Goal: Task Accomplishment & Management: Manage account settings

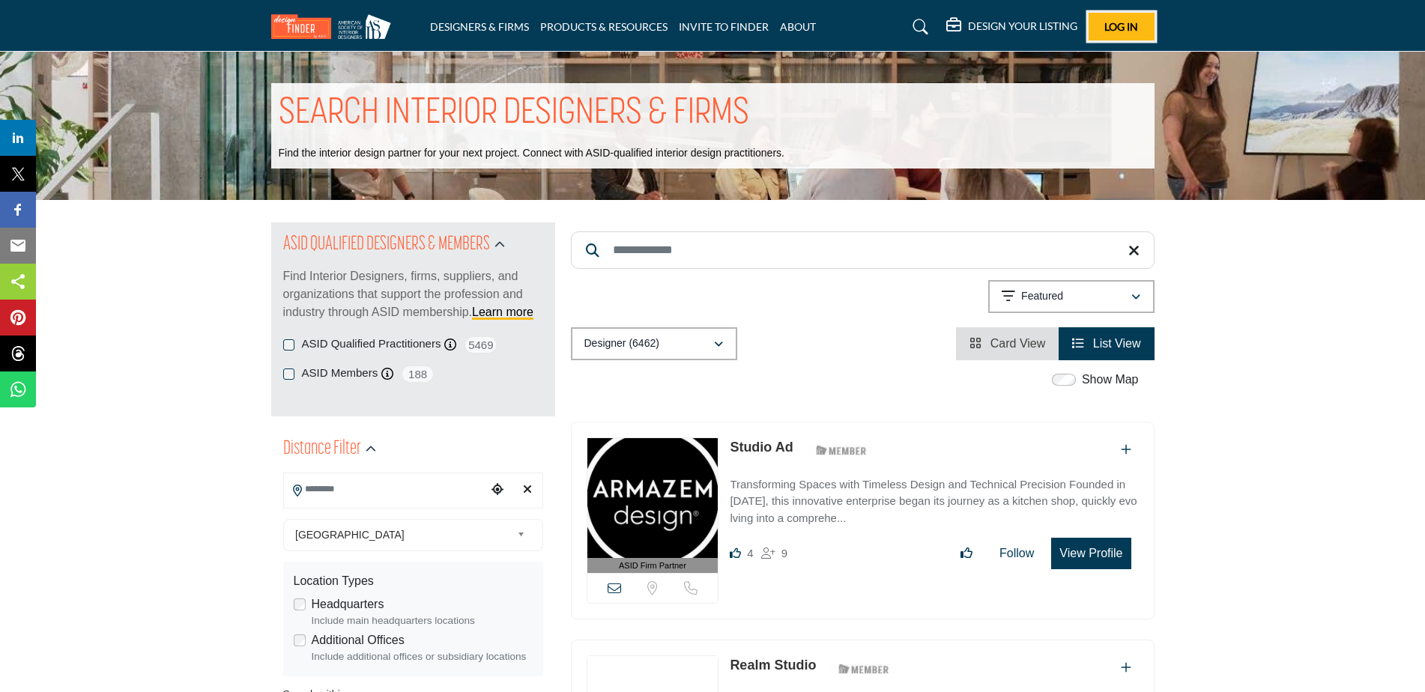
click at [1114, 20] on span "Log In" at bounding box center [1121, 26] width 34 height 13
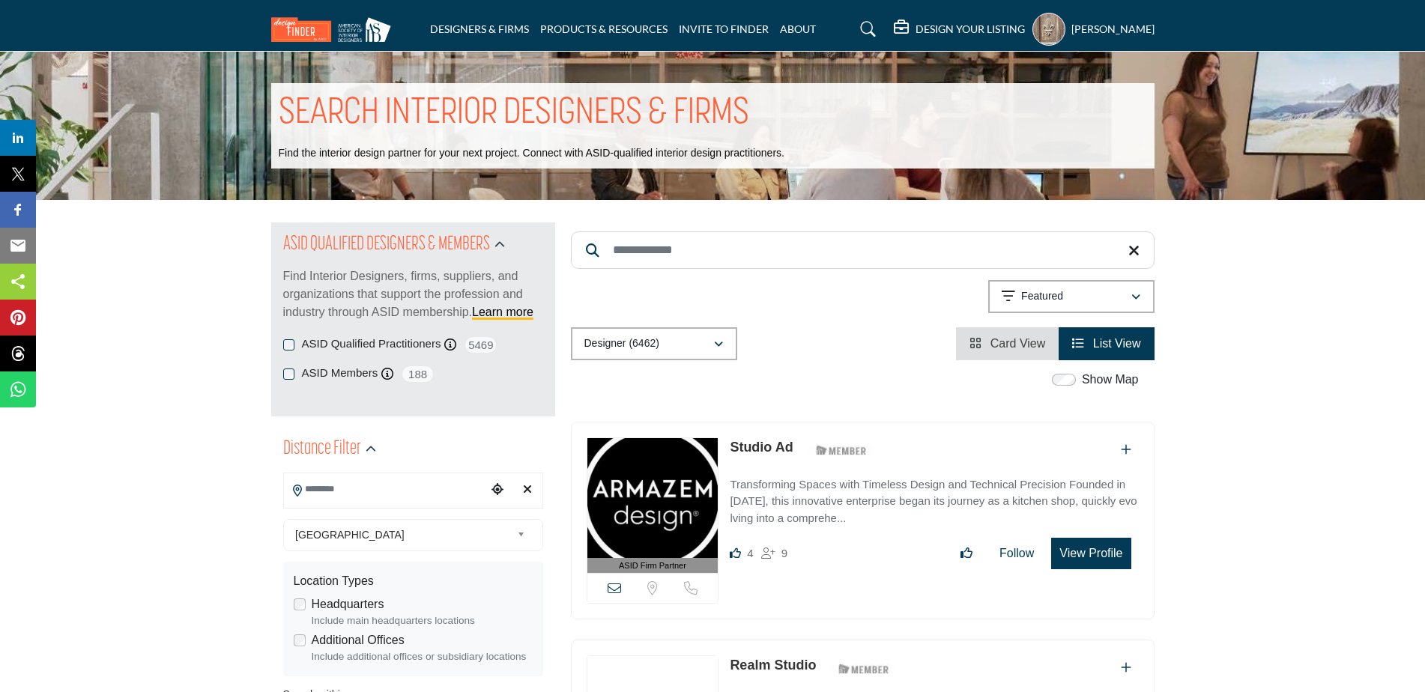
click at [962, 26] on h5 "DESIGN YOUR LISTING" at bounding box center [969, 28] width 109 height 13
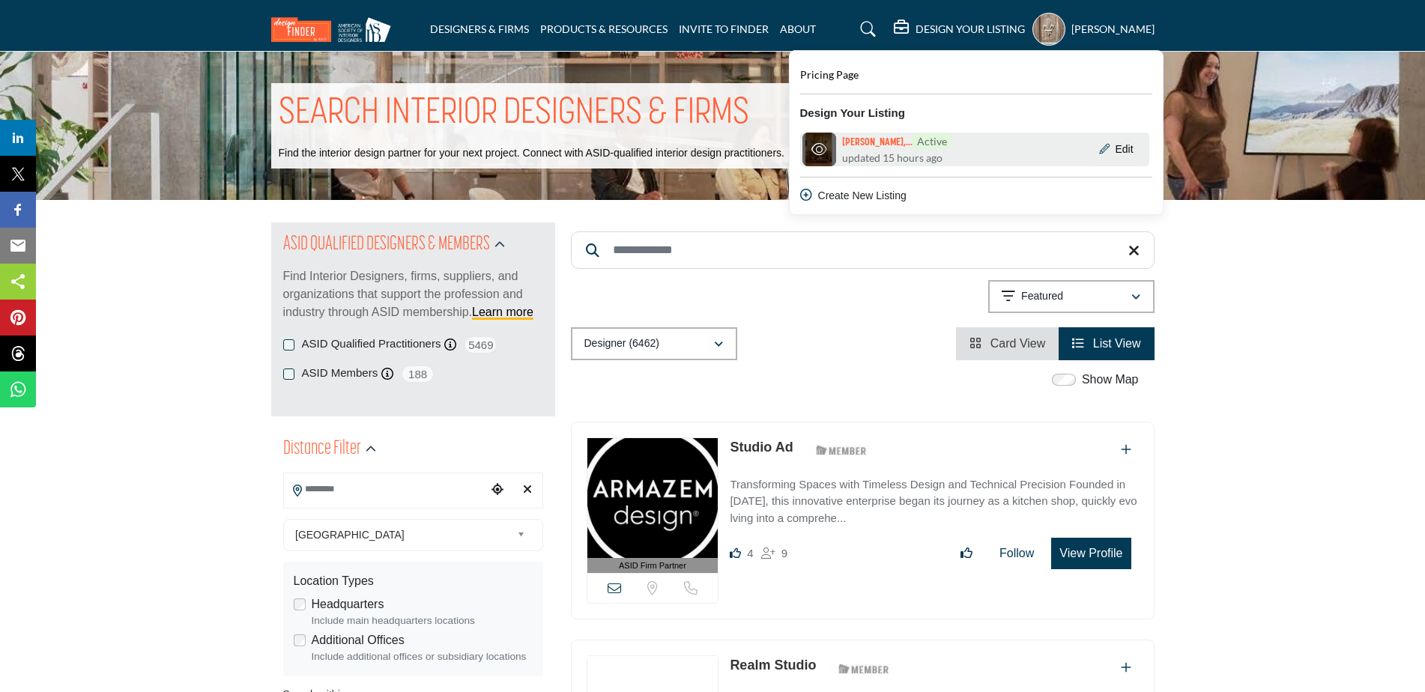
click at [851, 148] on h6 "Nancy Raynaud,... Active" at bounding box center [896, 141] width 109 height 16
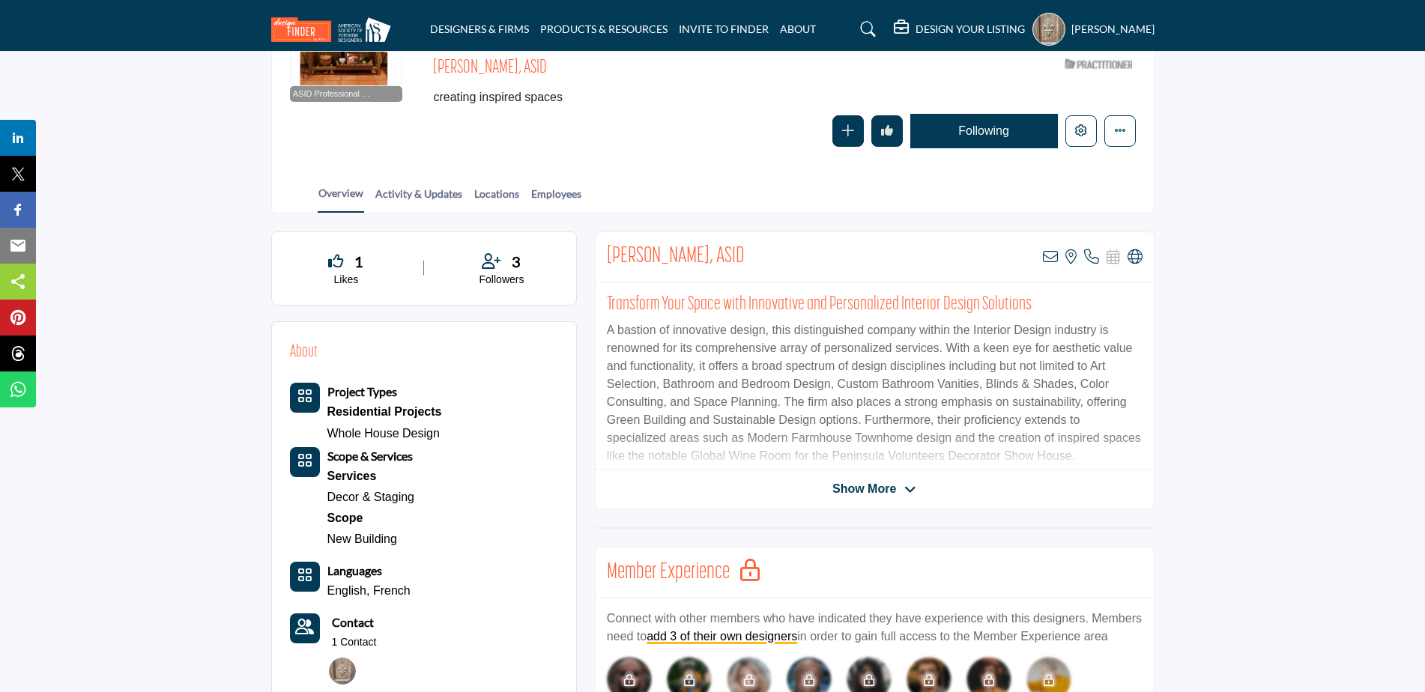
scroll to position [225, 0]
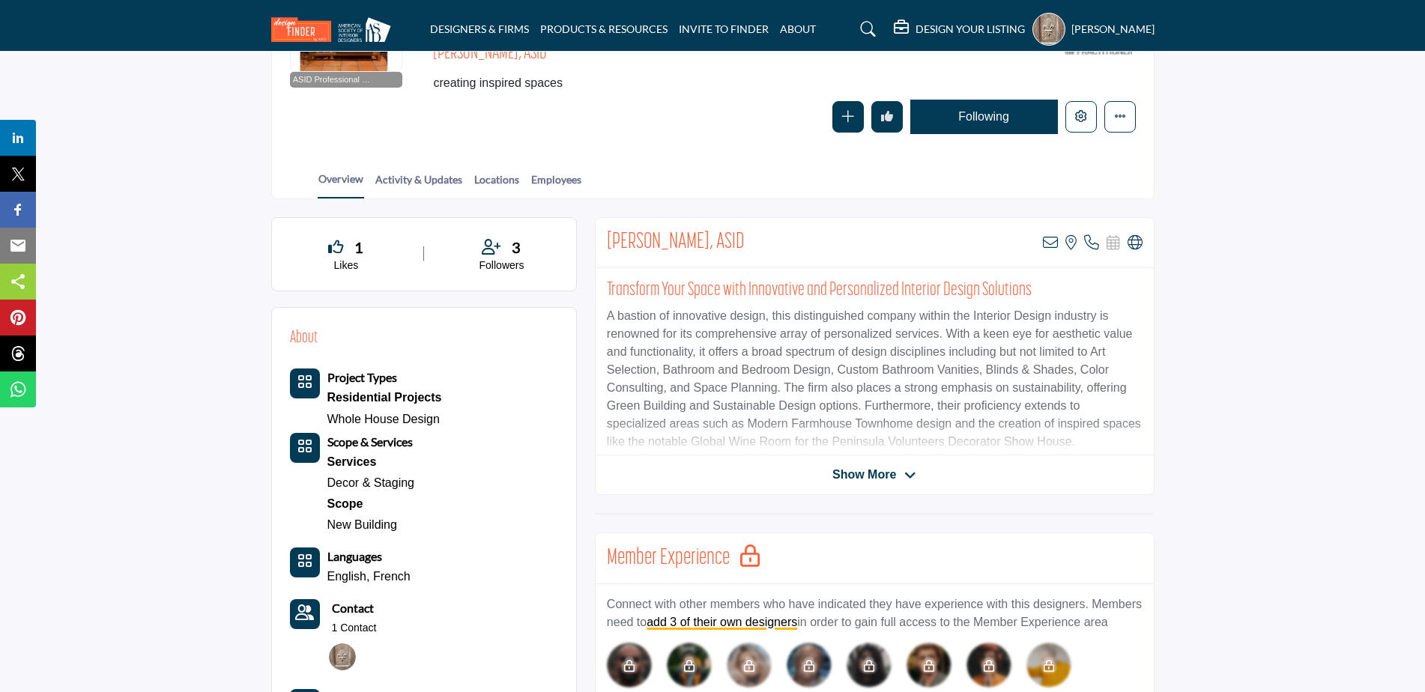
click at [888, 479] on span "Show More" at bounding box center [864, 475] width 64 height 18
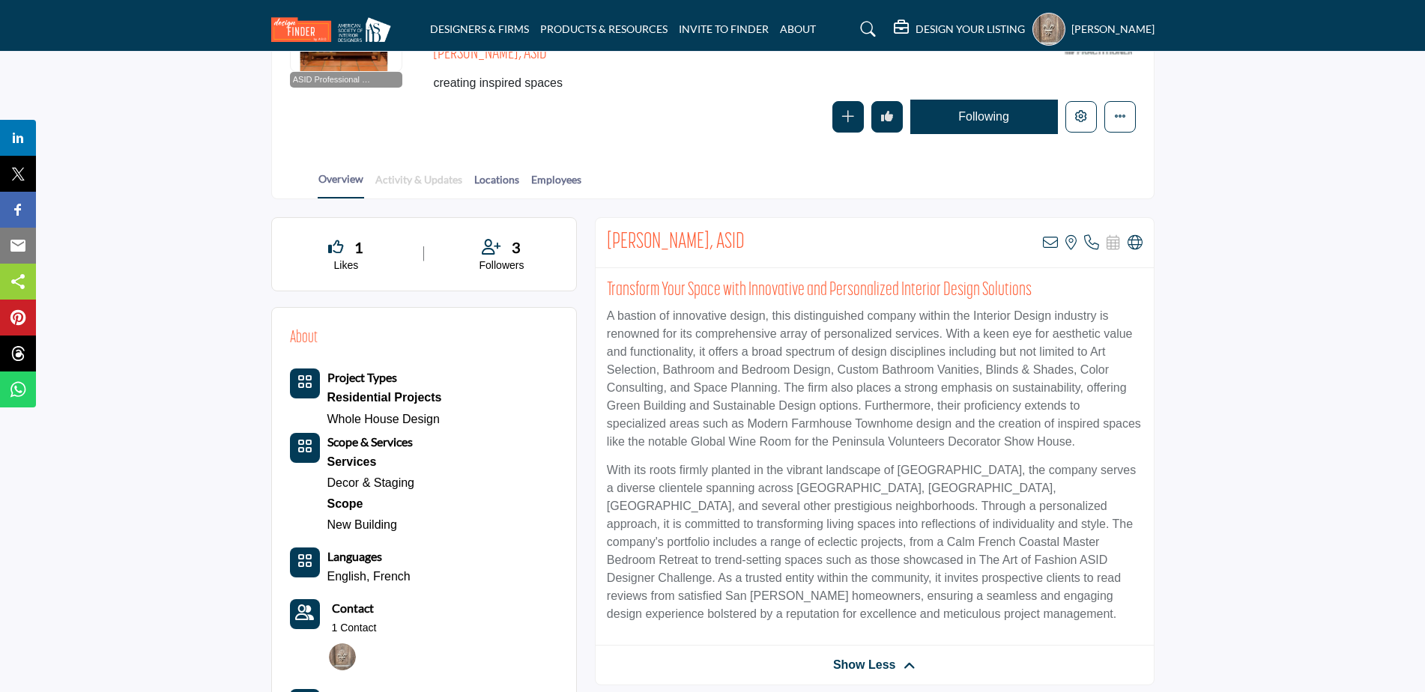
click at [411, 175] on link "Activity & Updates" at bounding box center [419, 185] width 88 height 26
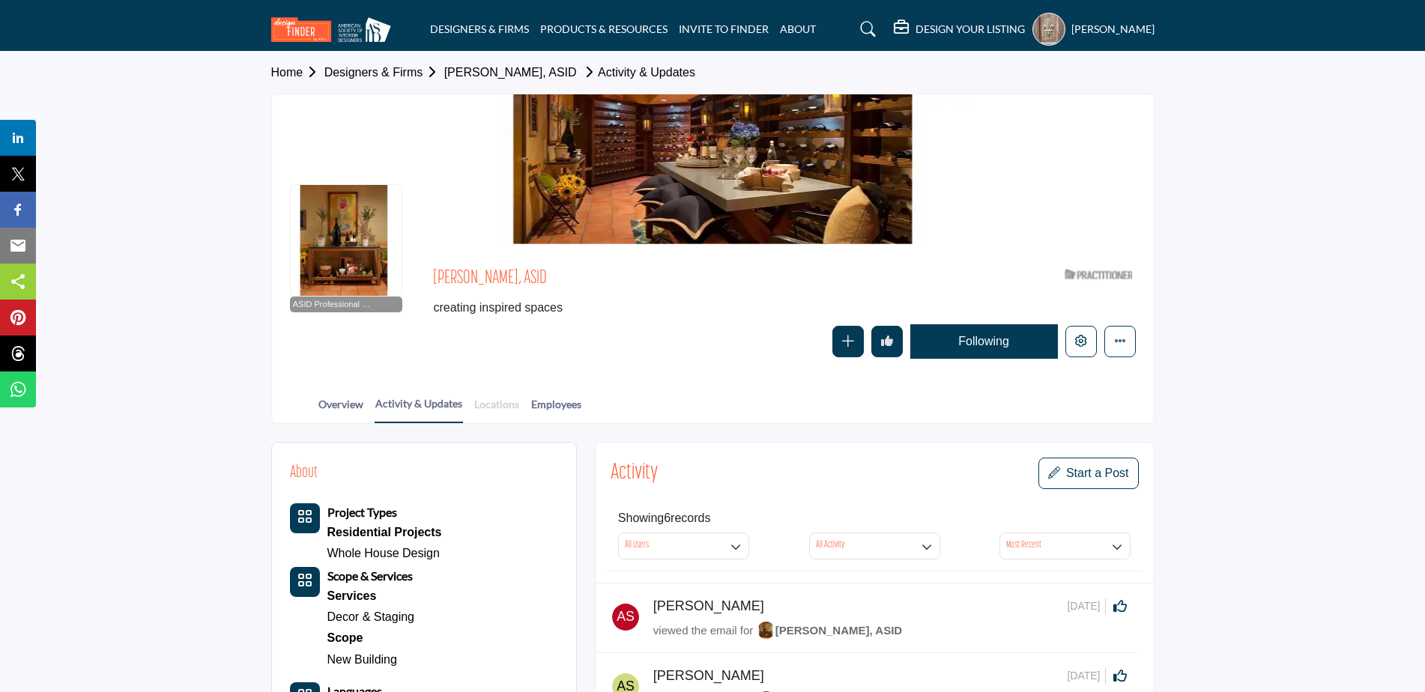
click at [488, 411] on link "Locations" at bounding box center [496, 409] width 46 height 26
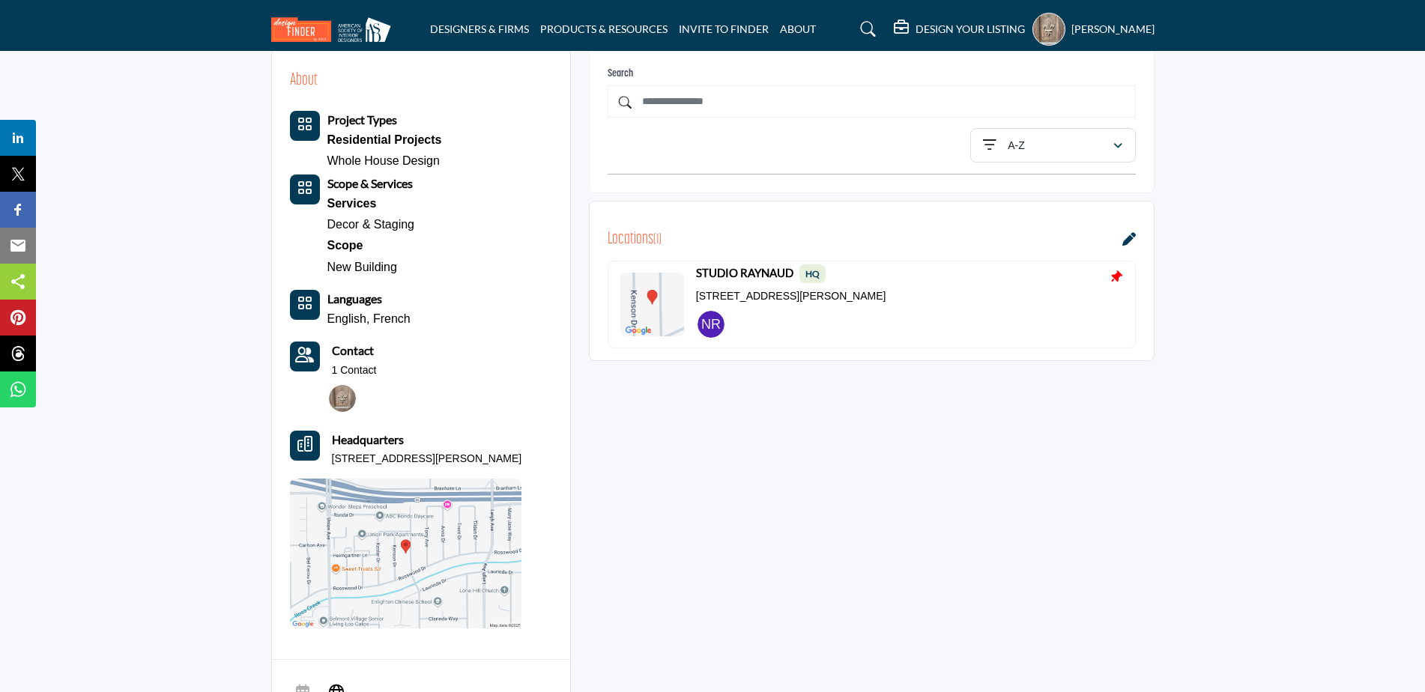
scroll to position [225, 0]
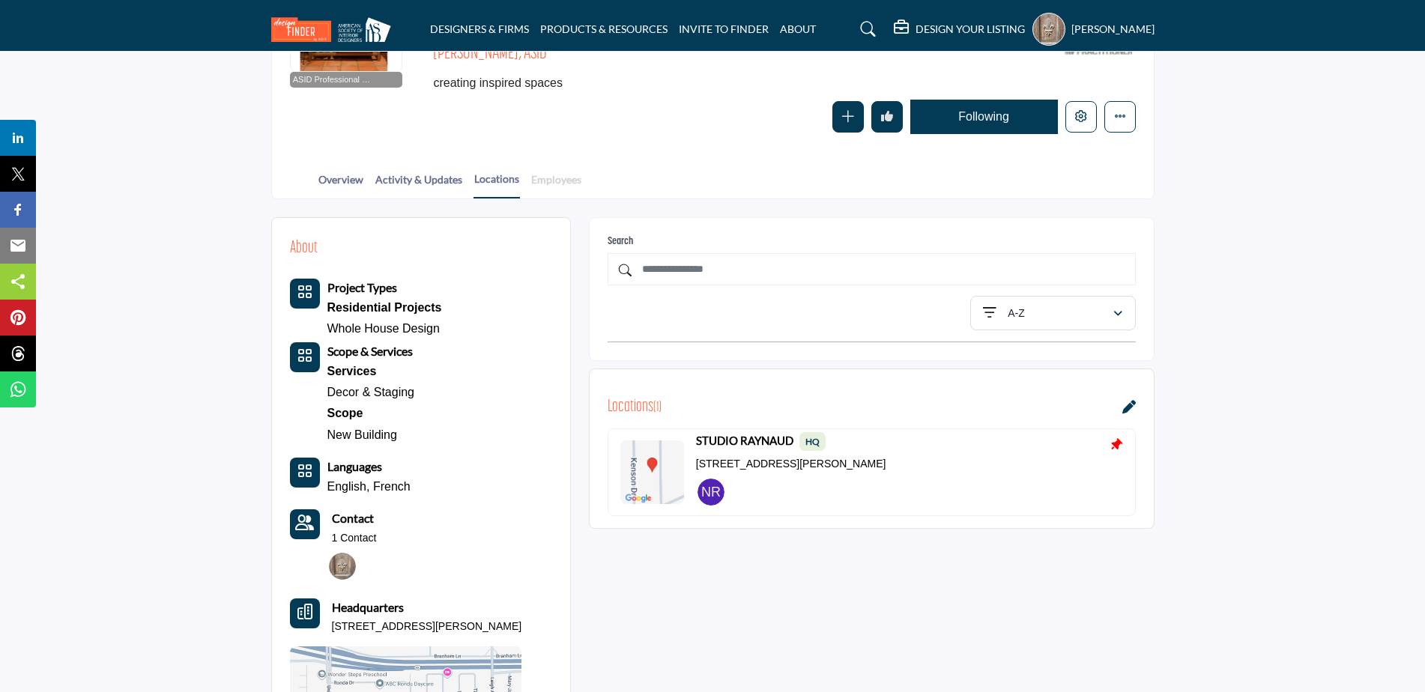
click at [552, 184] on link "Employees" at bounding box center [556, 185] width 52 height 26
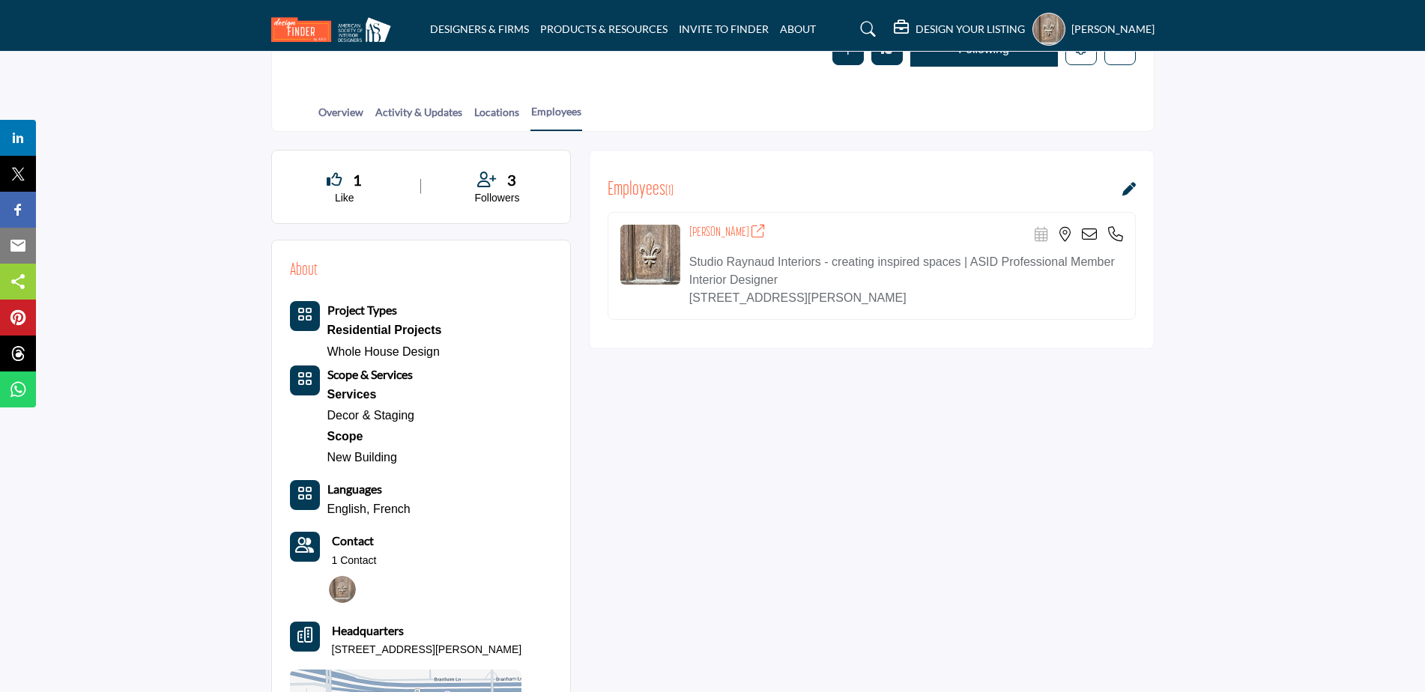
scroll to position [178, 0]
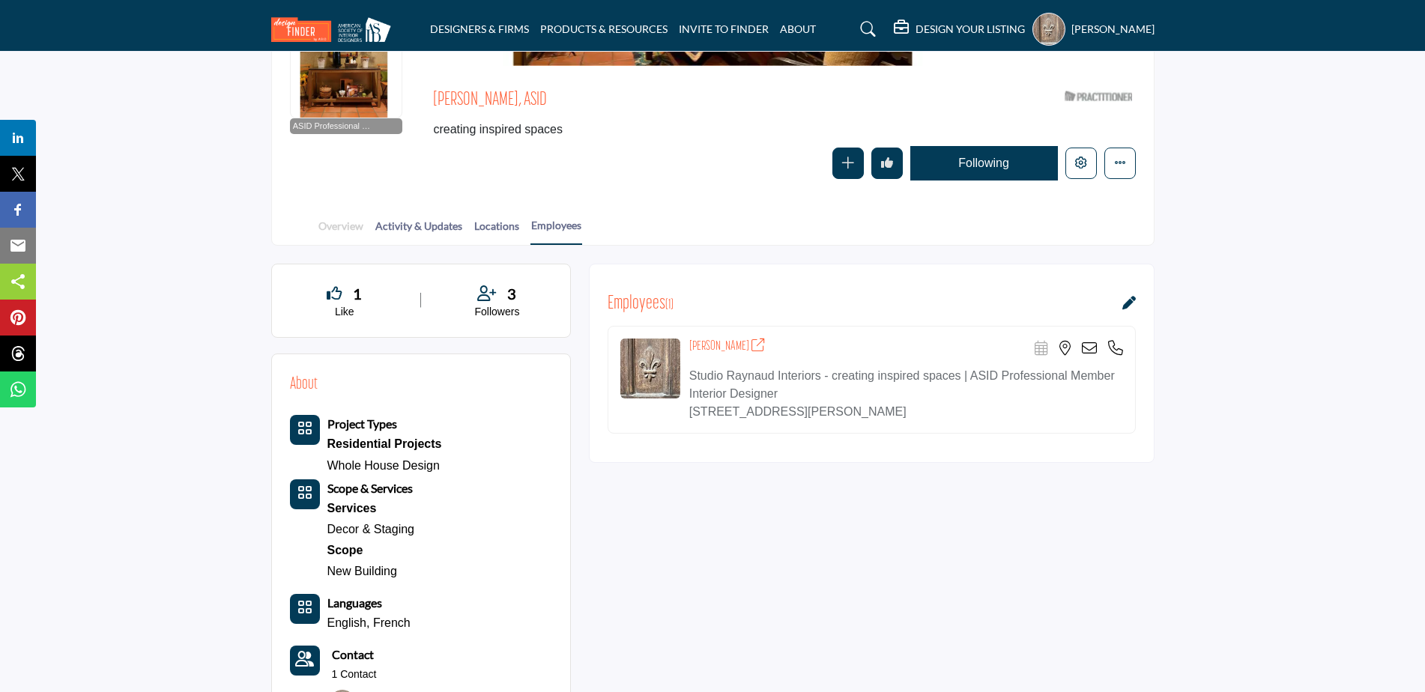
click at [327, 230] on link "Overview" at bounding box center [341, 231] width 46 height 26
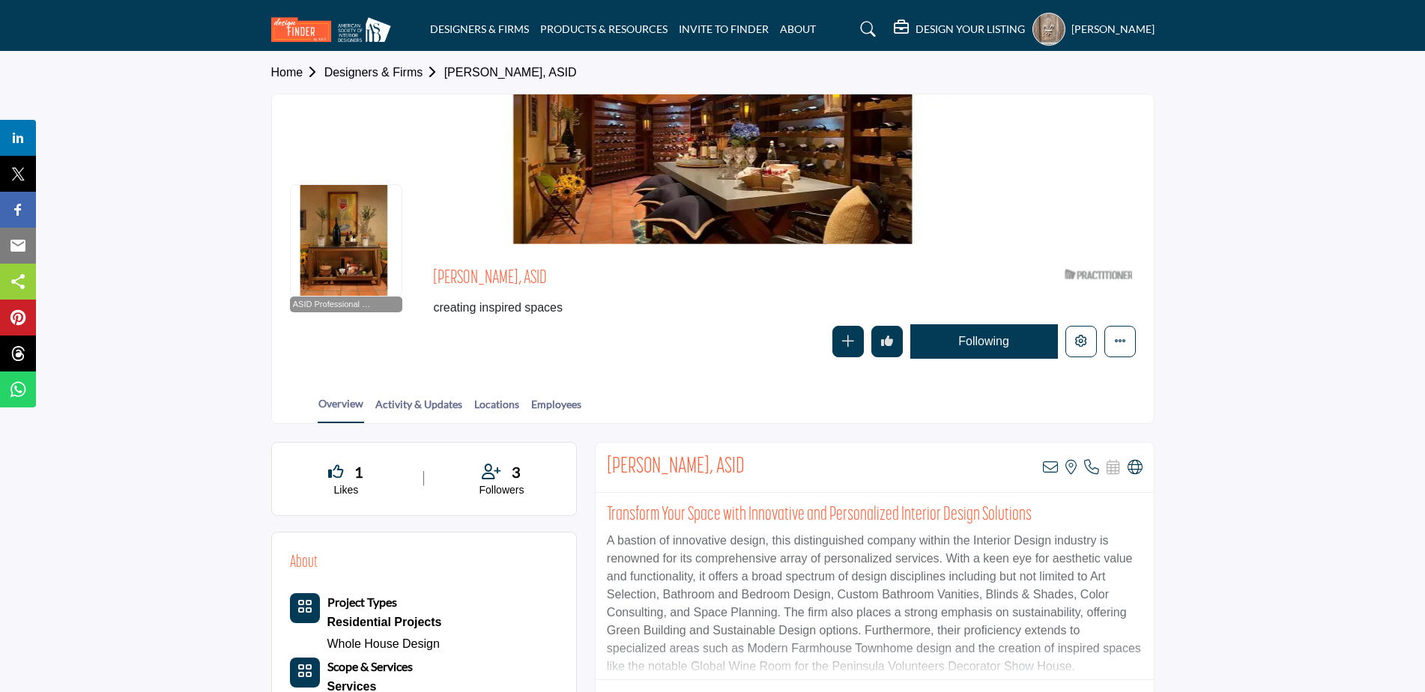
scroll to position [300, 0]
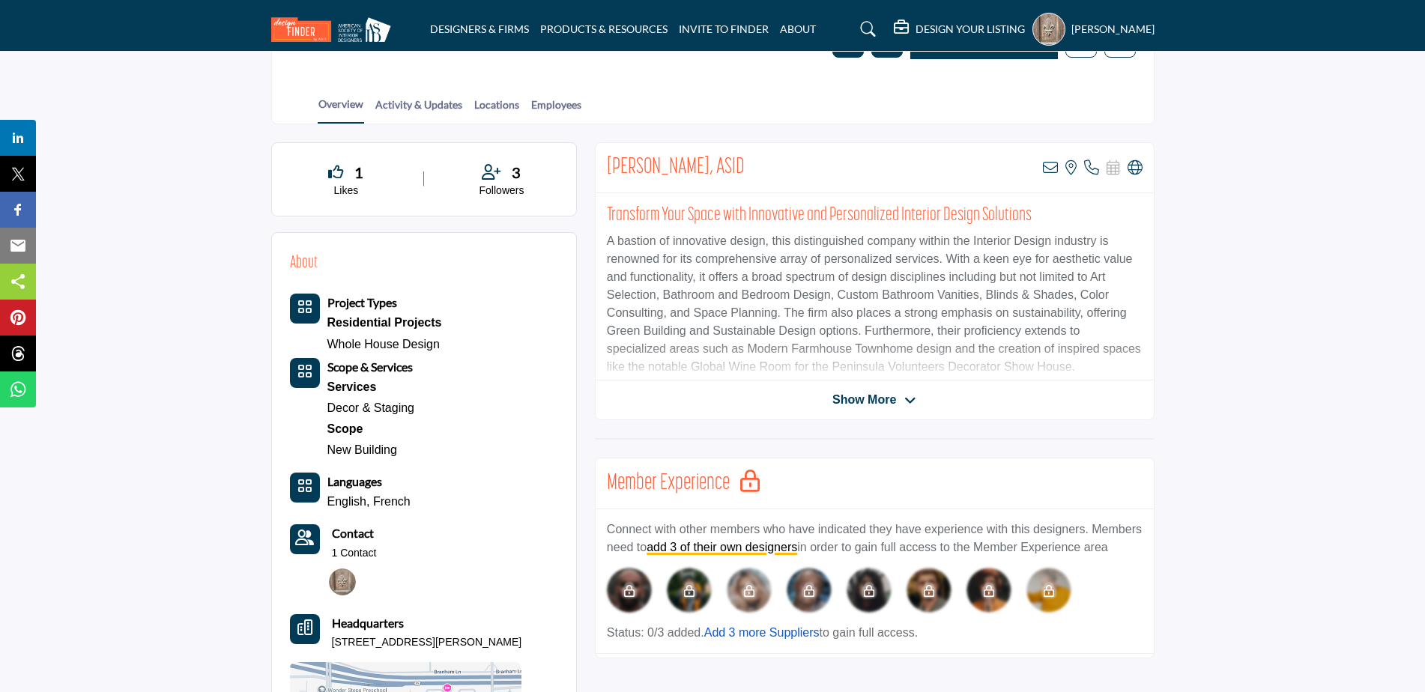
click at [773, 637] on link "Add 3 more Suppliers" at bounding box center [761, 632] width 115 height 13
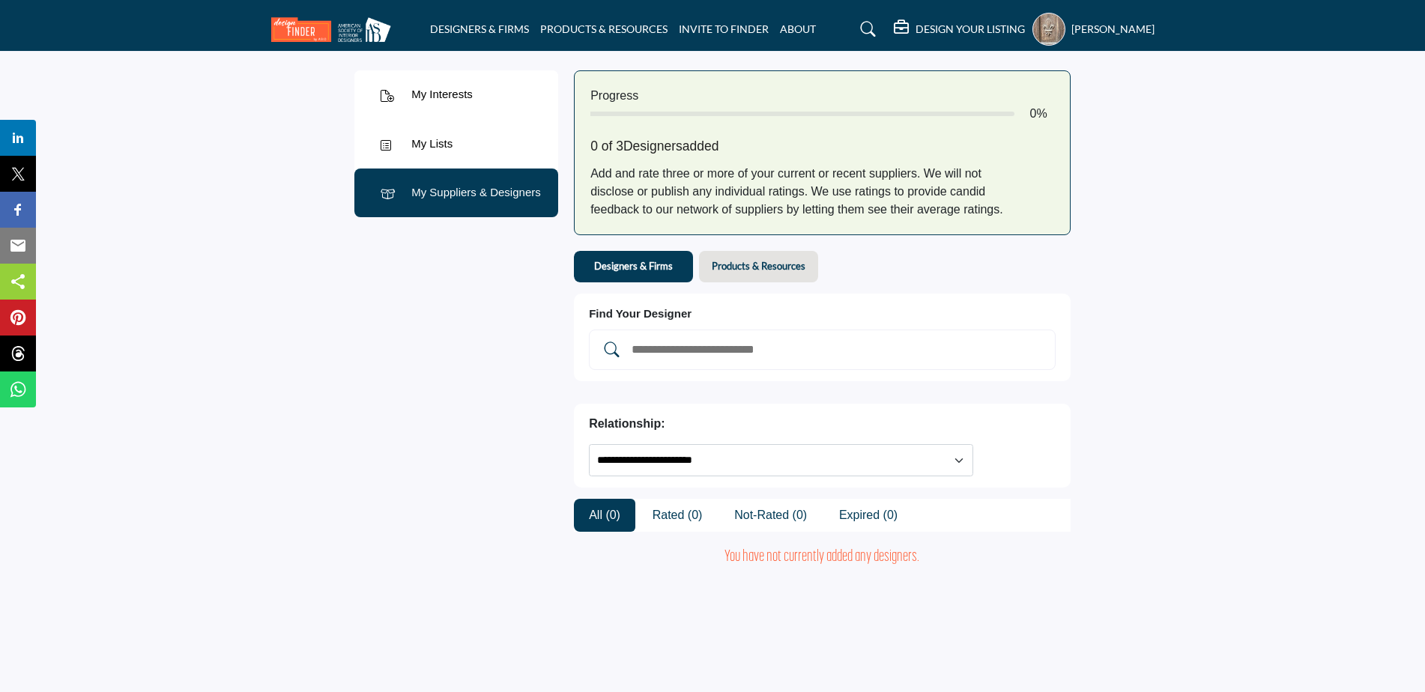
click at [779, 261] on b "Products & Resources" at bounding box center [759, 265] width 94 height 13
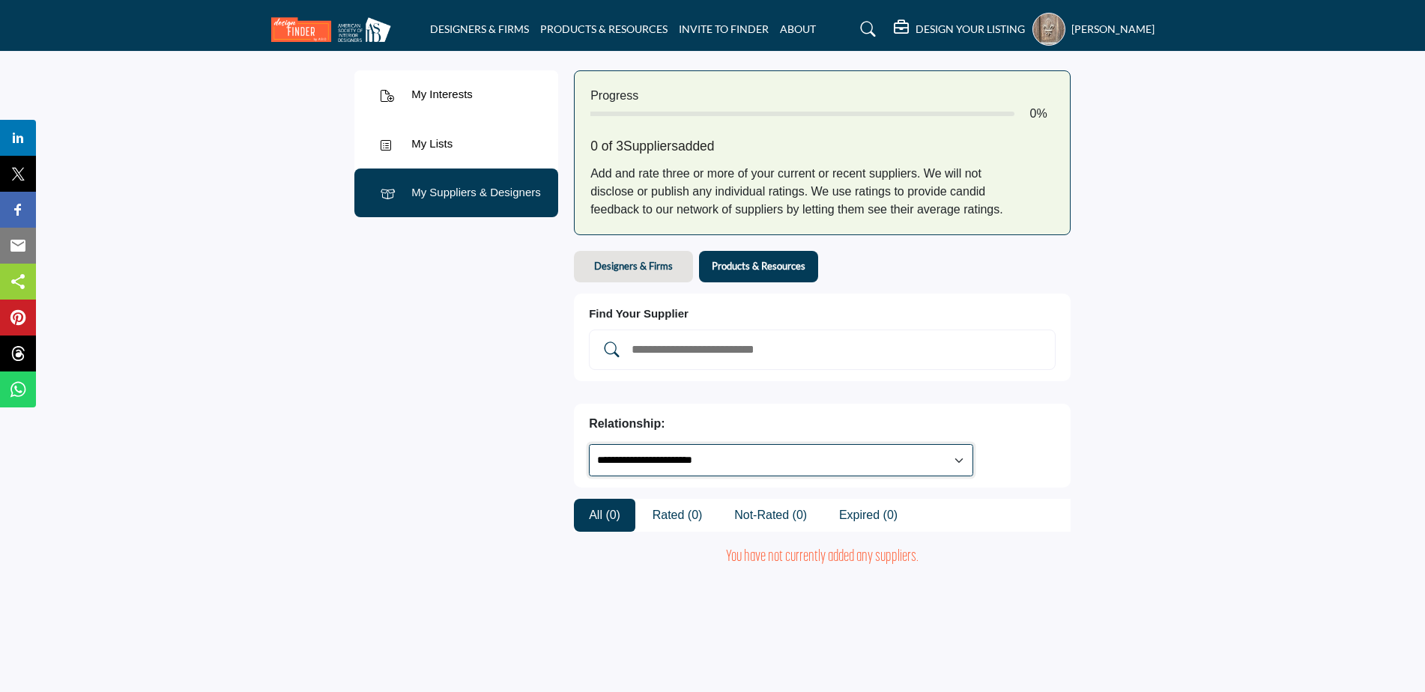
click at [973, 444] on select "**********" at bounding box center [781, 460] width 384 height 32
select select "**********"
click at [671, 444] on select "**********" at bounding box center [781, 460] width 384 height 32
click at [628, 268] on b "Designers & Firms" at bounding box center [633, 265] width 79 height 13
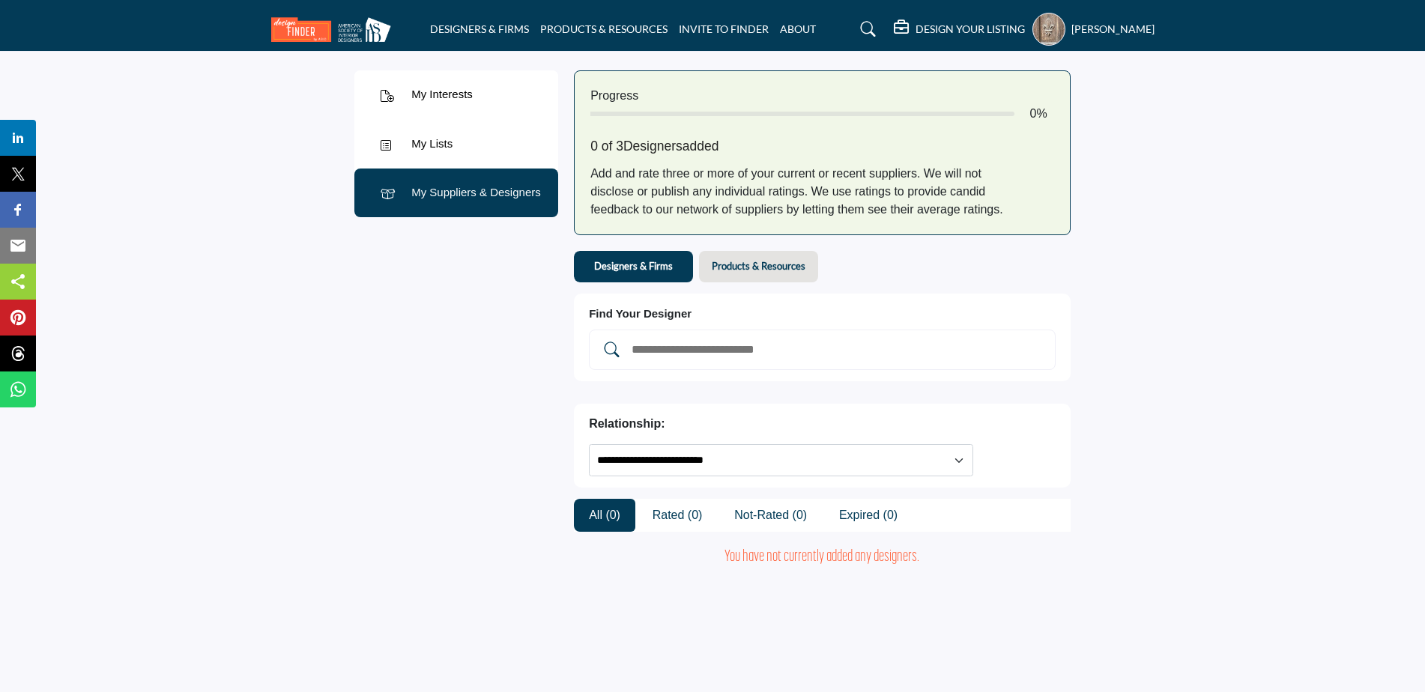
click at [422, 145] on div "My Lists" at bounding box center [431, 144] width 41 height 17
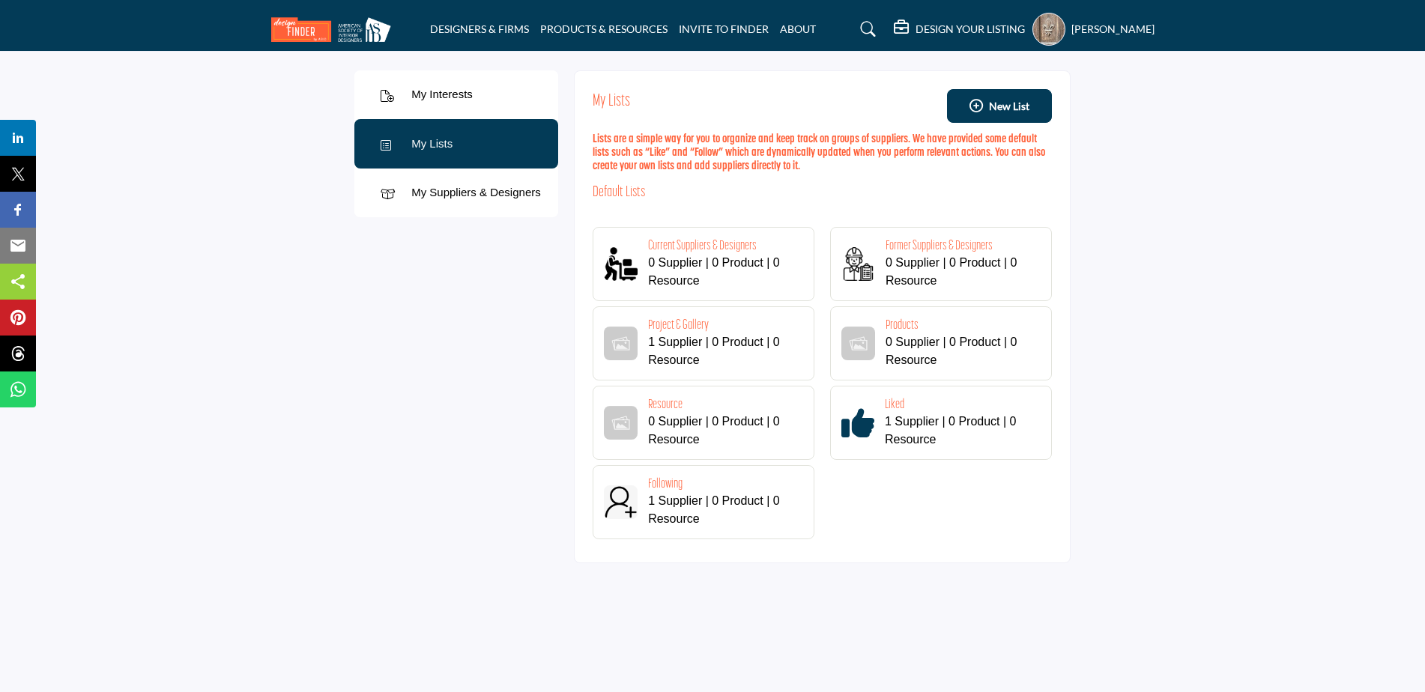
click at [691, 325] on h4 "Project & Gallery" at bounding box center [723, 326] width 150 height 16
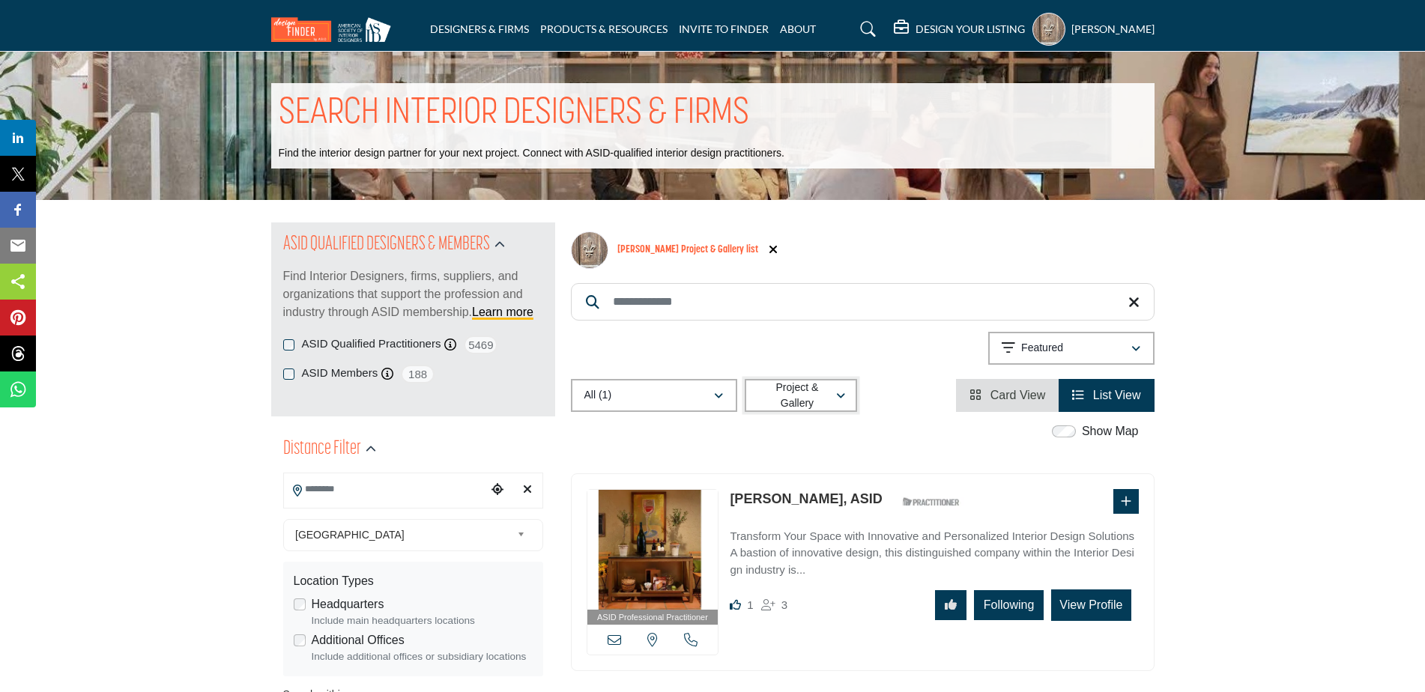
click at [823, 402] on div "Project & Gallery" at bounding box center [797, 396] width 79 height 18
click at [787, 482] on link "Following" at bounding box center [829, 488] width 157 height 21
click at [480, 25] on link "DESIGNERS & FIRMS" at bounding box center [479, 28] width 99 height 13
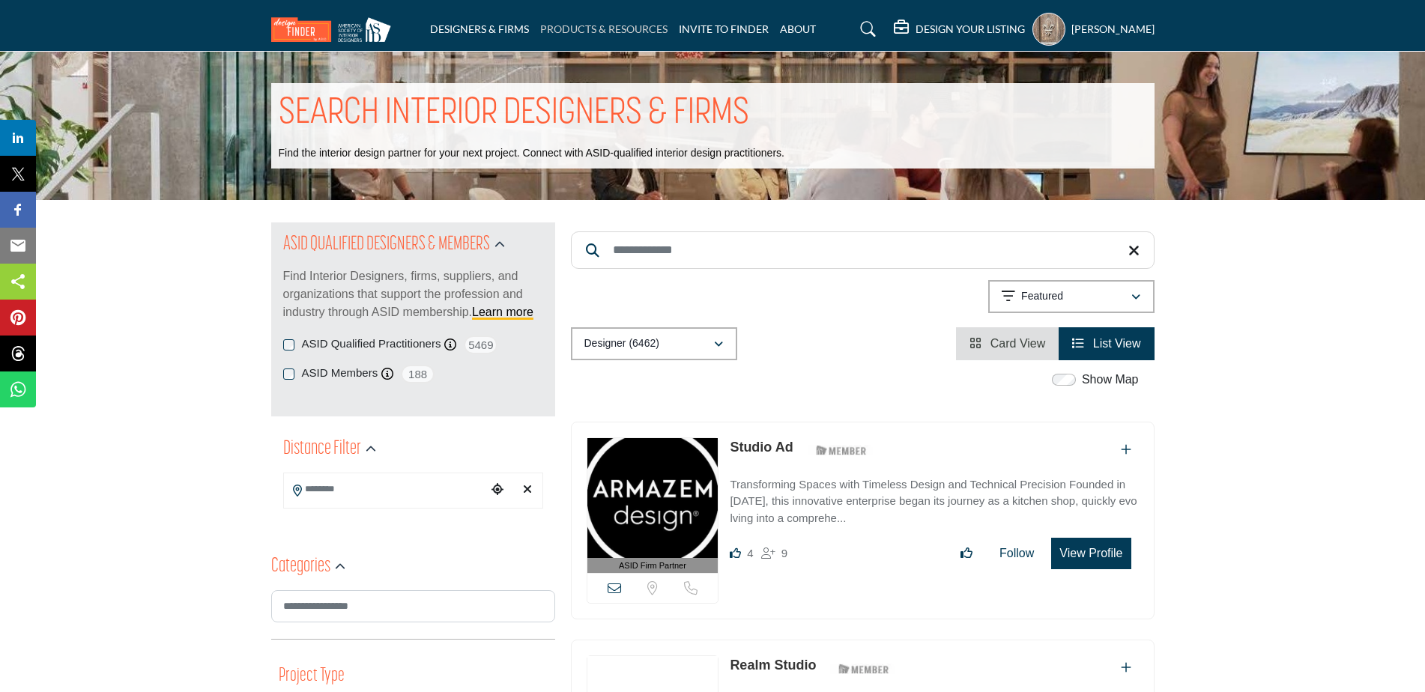
click at [596, 24] on link "PRODUCTS & RESOURCES" at bounding box center [603, 28] width 127 height 13
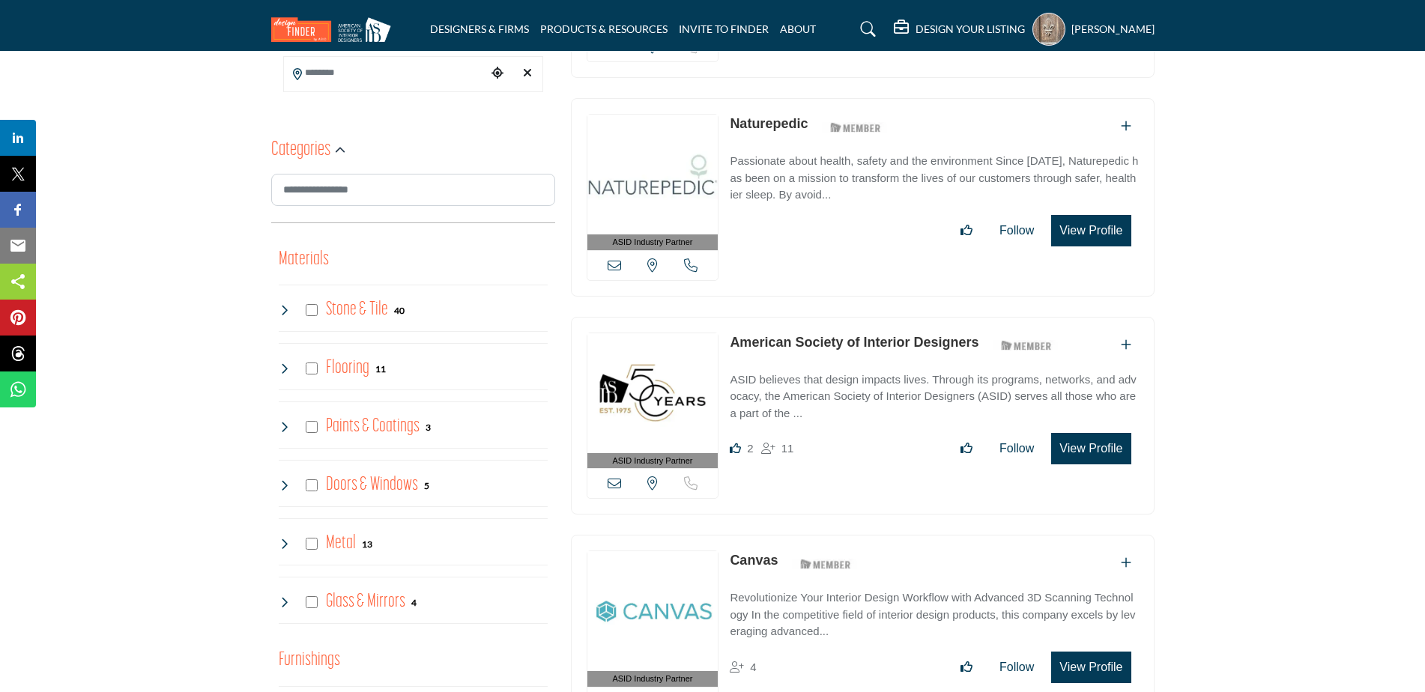
scroll to position [674, 0]
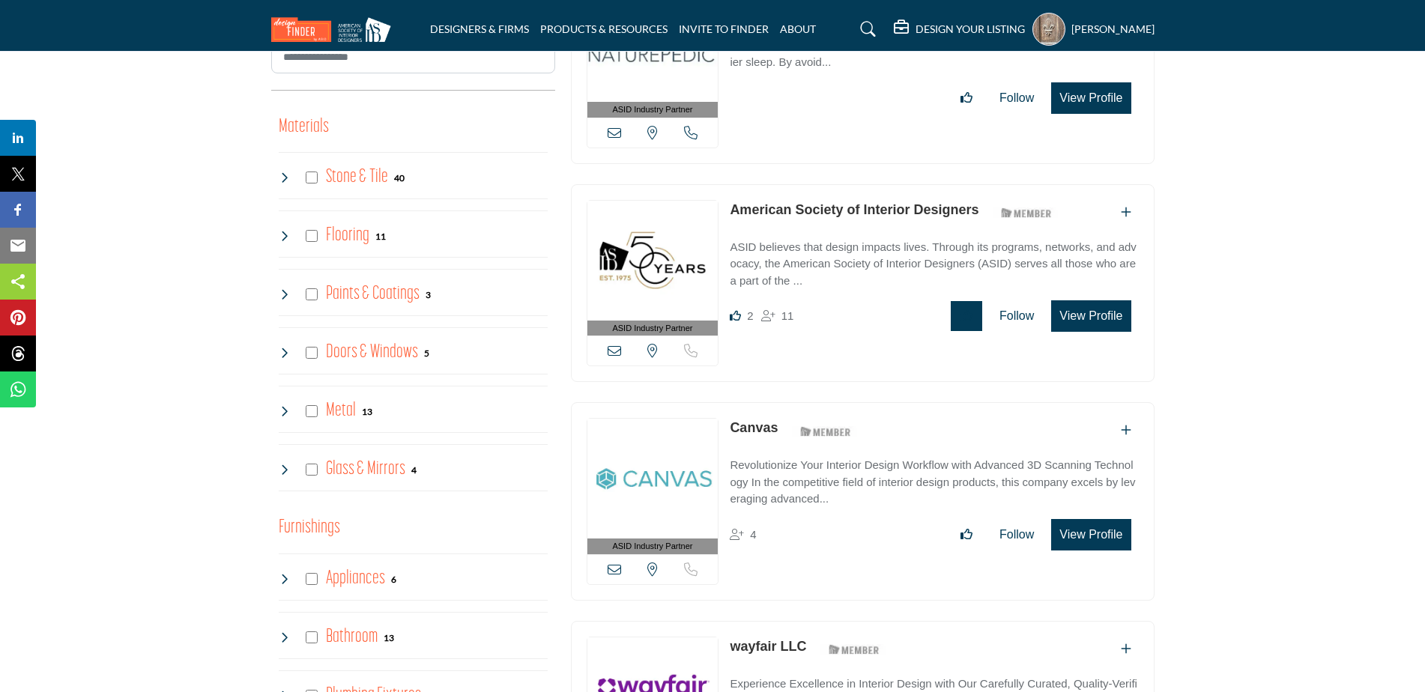
click at [957, 317] on button "Like listing" at bounding box center [966, 316] width 31 height 30
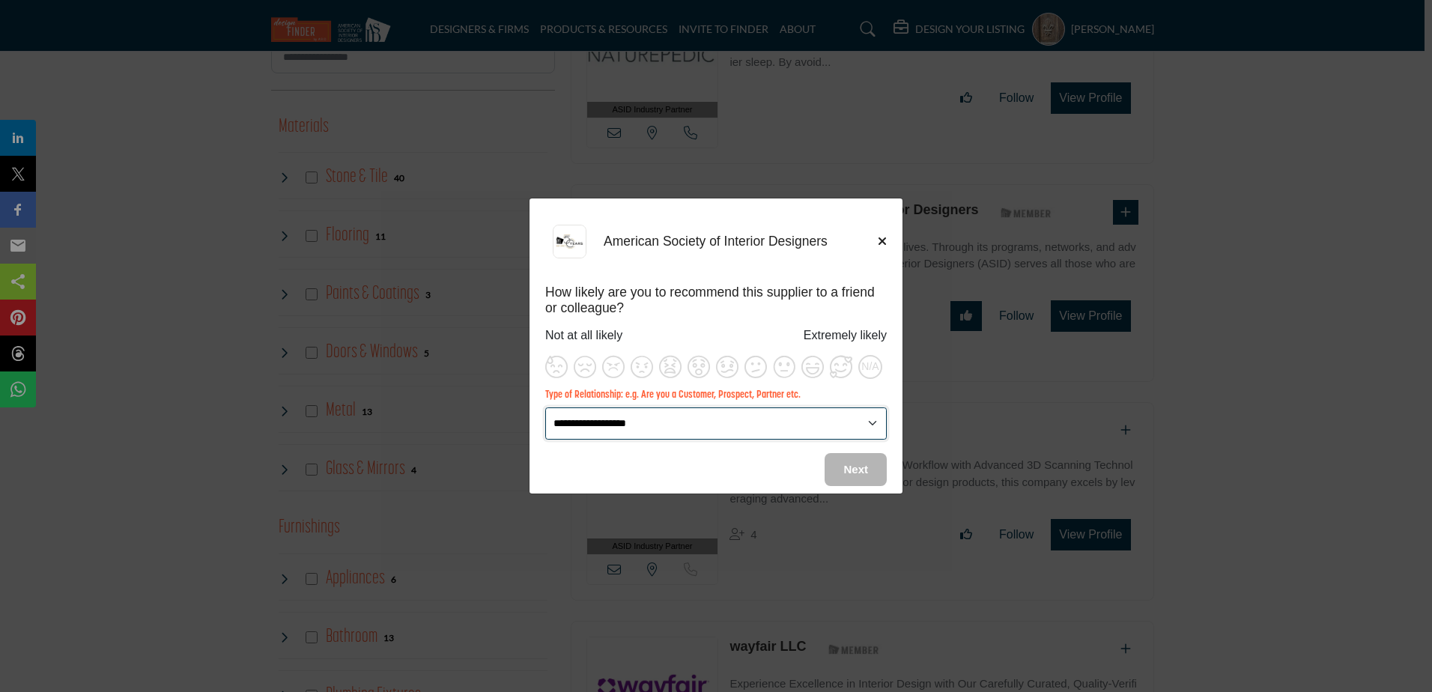
click at [664, 426] on select "**********" at bounding box center [716, 424] width 342 height 32
select select "********"
click at [545, 408] on select "**********" at bounding box center [716, 424] width 342 height 32
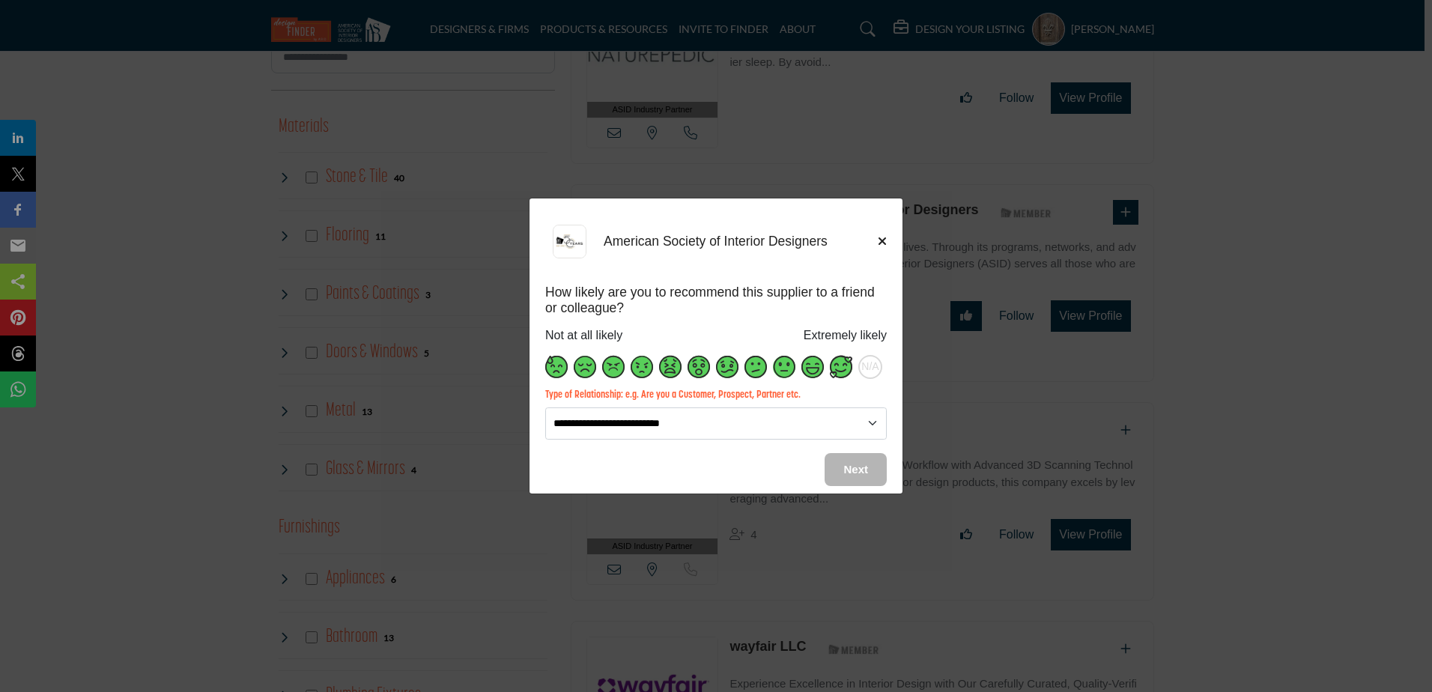
click at [834, 368] on span "Supplier Rating and Recommendation Modal for American Society of Interior Desig…" at bounding box center [841, 367] width 22 height 22
click at [865, 464] on span "Next" at bounding box center [856, 469] width 25 height 13
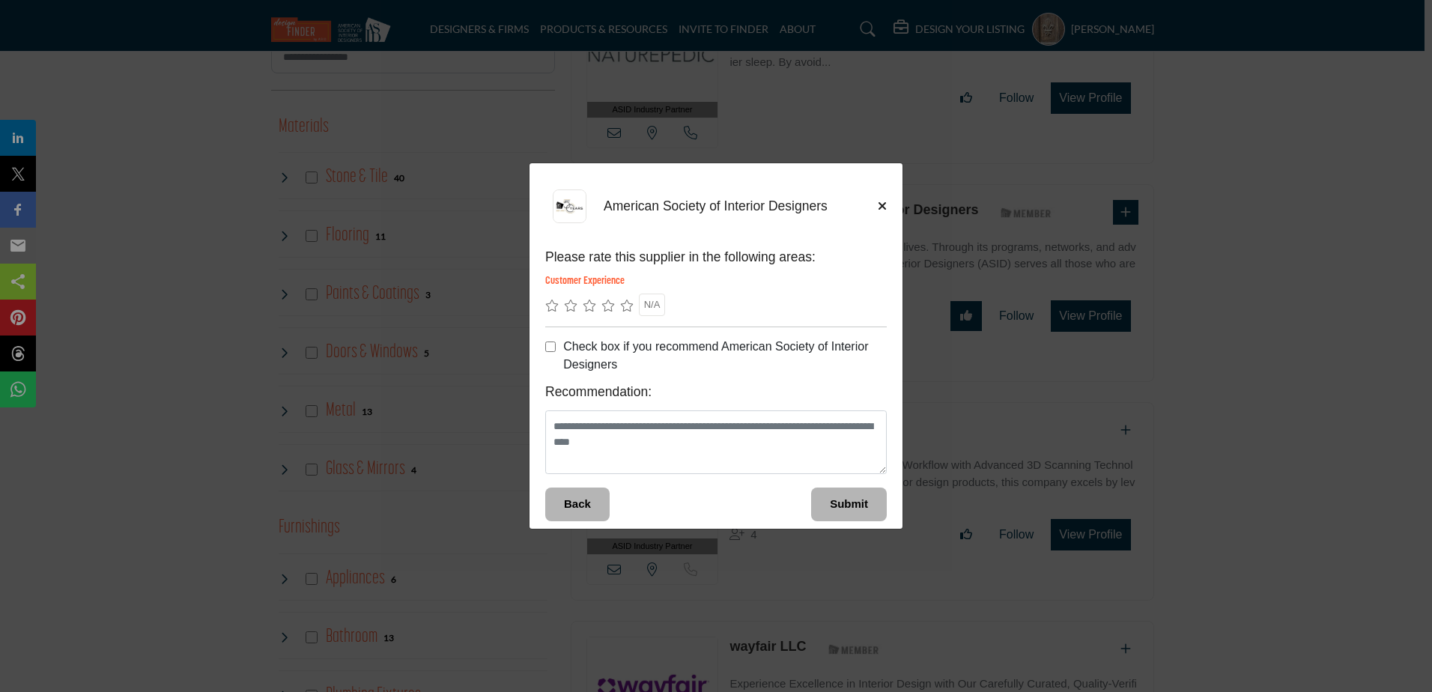
click at [625, 306] on icon "Supplier Rating and Recommendation Modal for American Society of Interior Desig…" at bounding box center [626, 306] width 13 height 12
click at [853, 504] on span "Submit" at bounding box center [849, 503] width 38 height 13
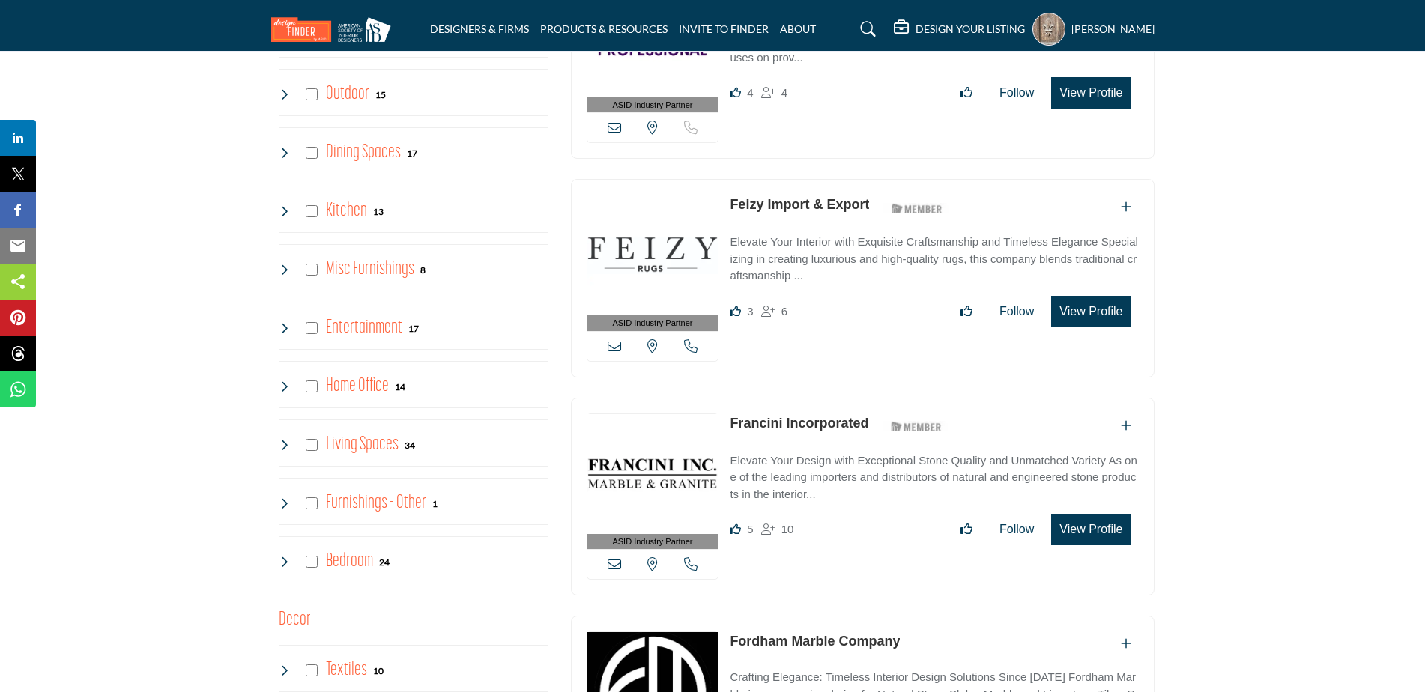
scroll to position [0, 0]
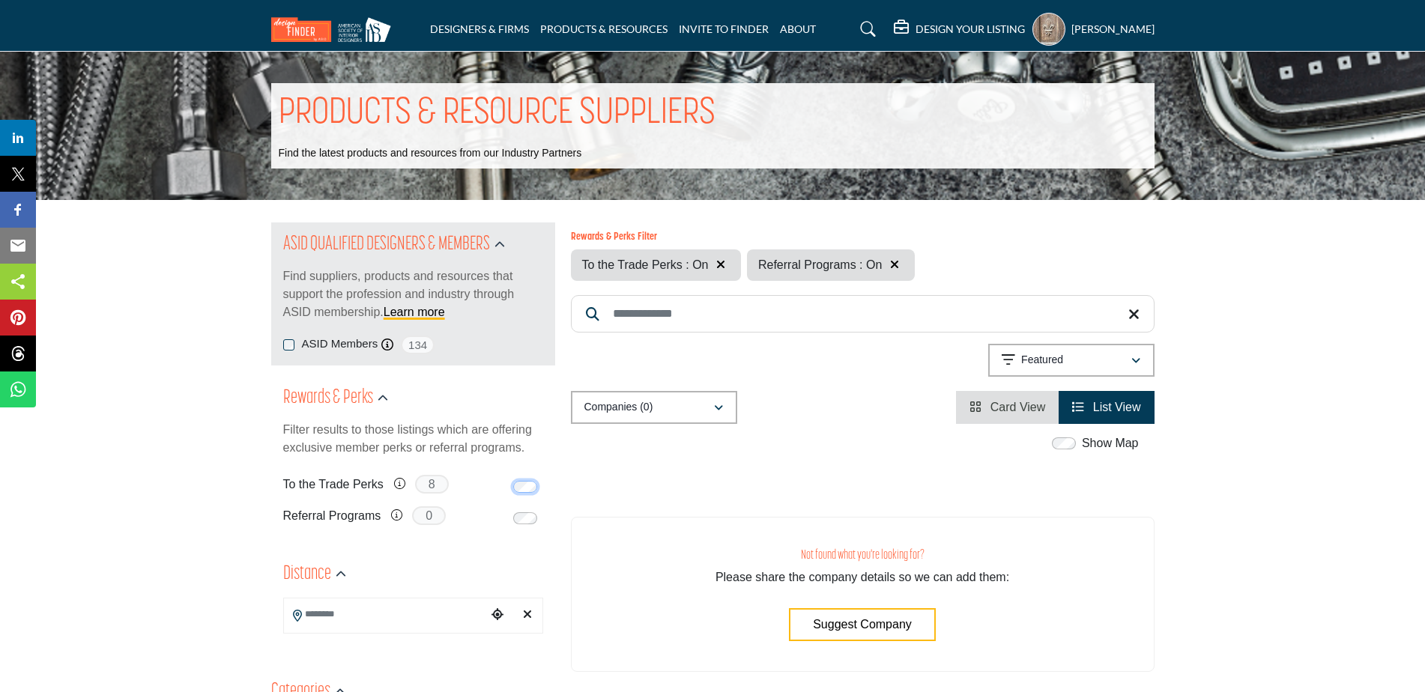
click at [547, 488] on div "Rewards & Perks Filter results to those listings which are offering exclusive m…" at bounding box center [413, 459] width 284 height 166
click at [526, 612] on icon "Clear search location" at bounding box center [527, 614] width 9 height 12
type input "***"
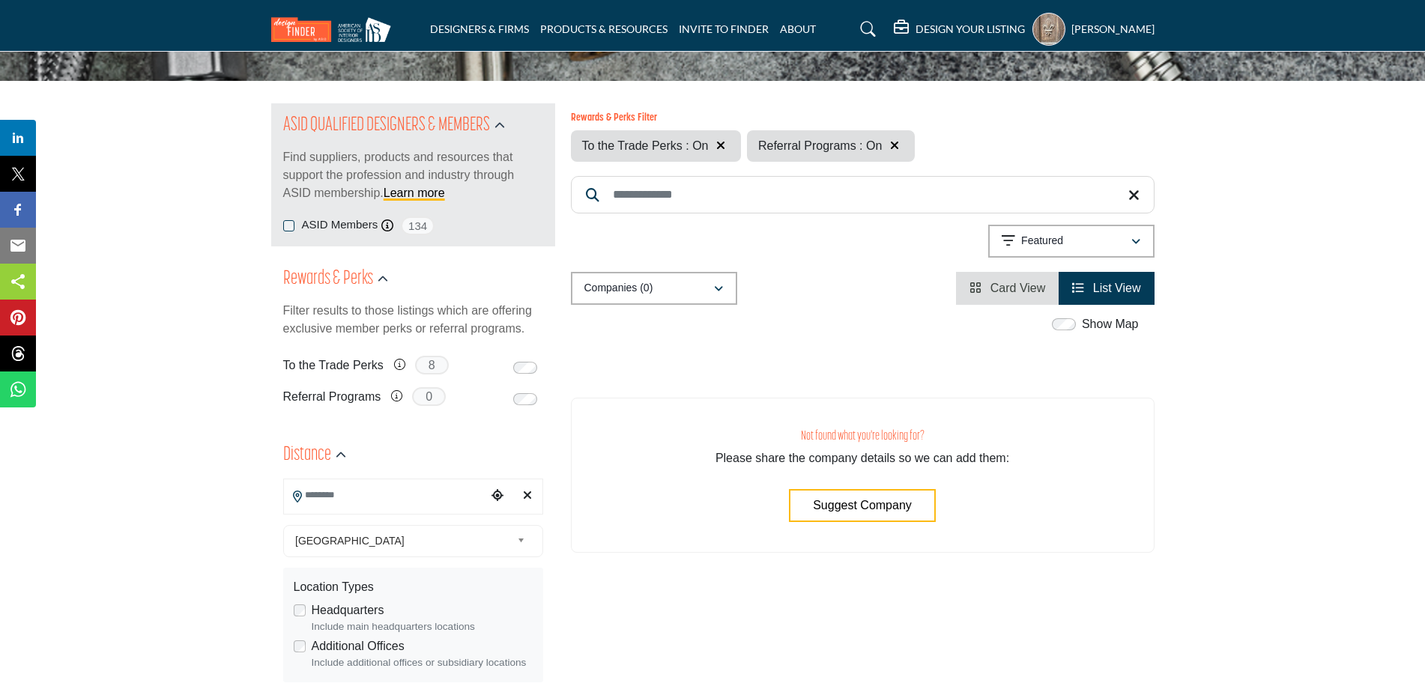
scroll to position [225, 0]
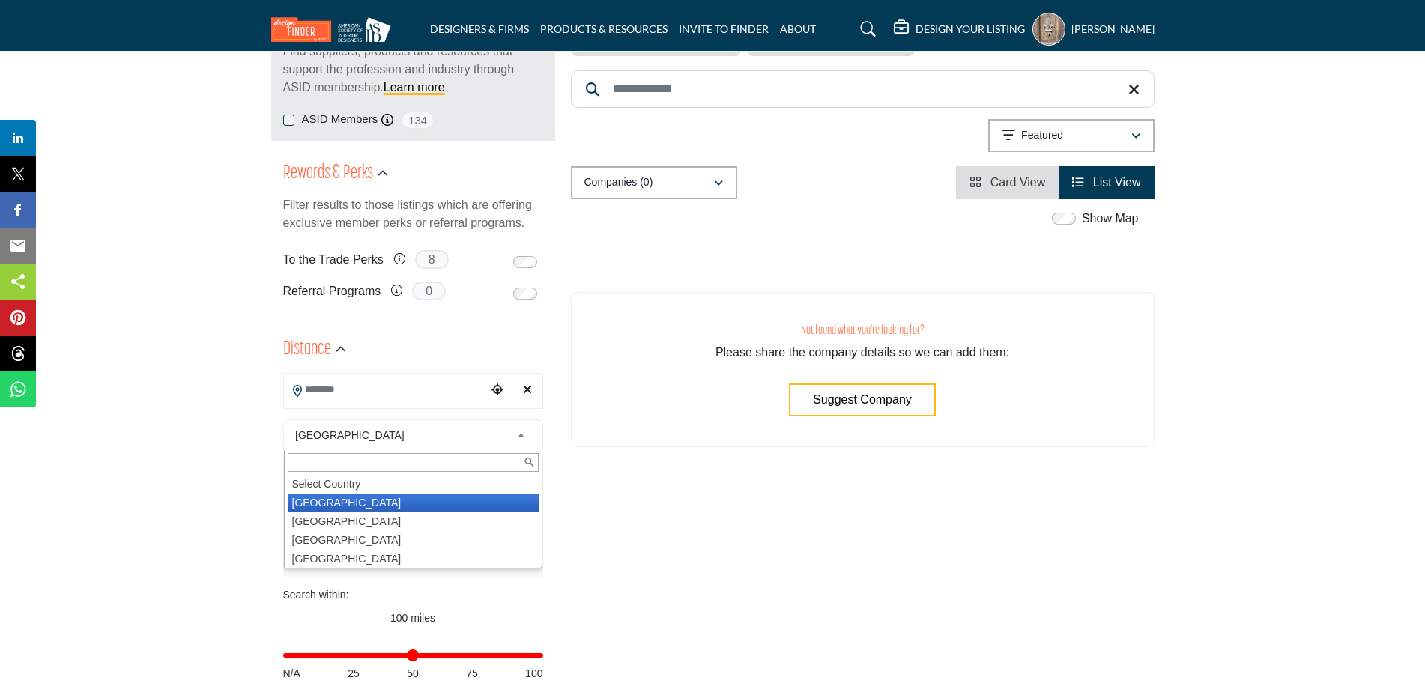
click at [523, 438] on b at bounding box center [523, 435] width 13 height 19
click at [442, 504] on li "United States" at bounding box center [413, 503] width 251 height 19
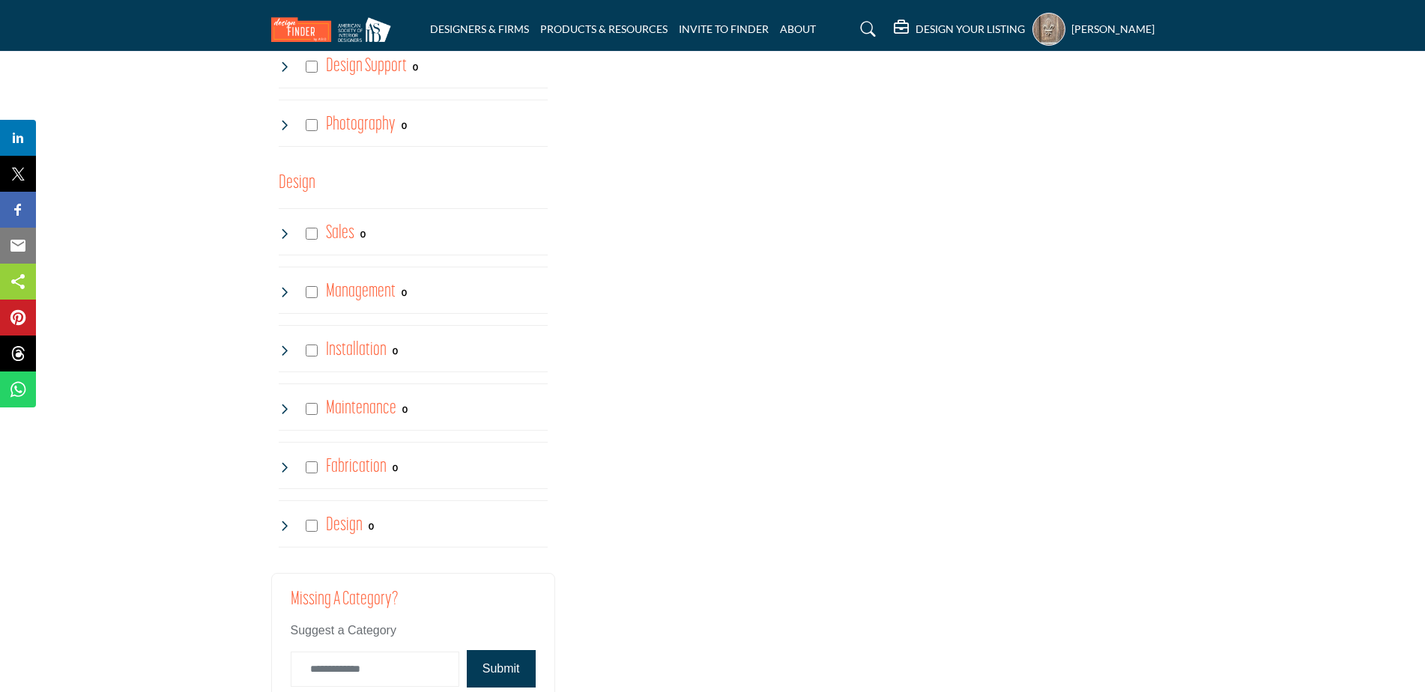
scroll to position [3875, 0]
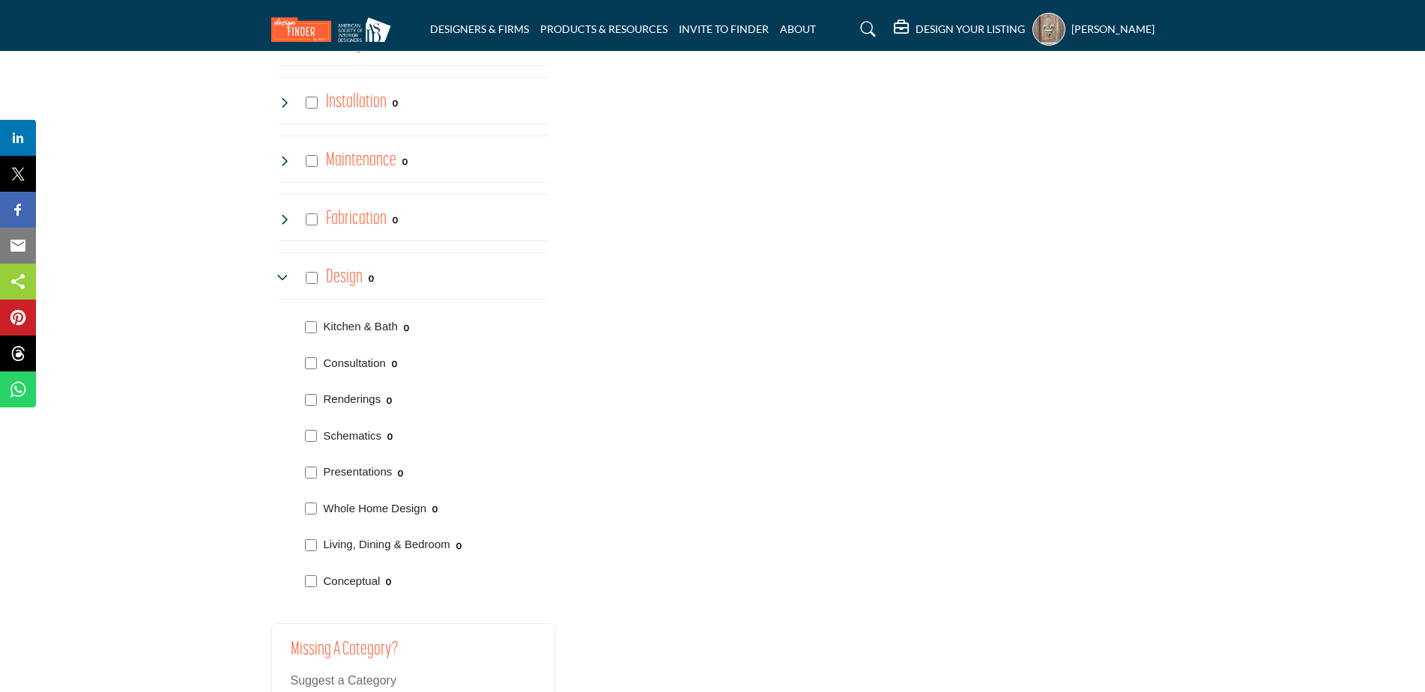
scroll to position [3821, 0]
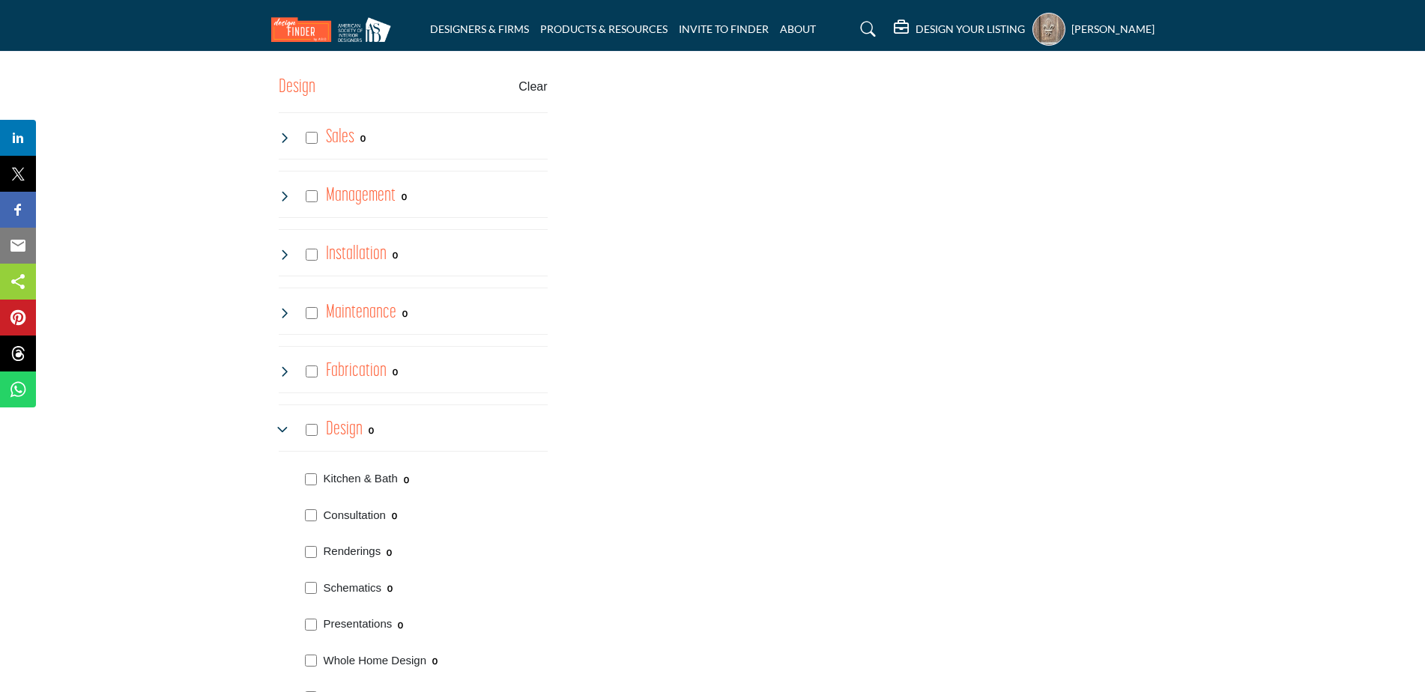
scroll to position [3971, 0]
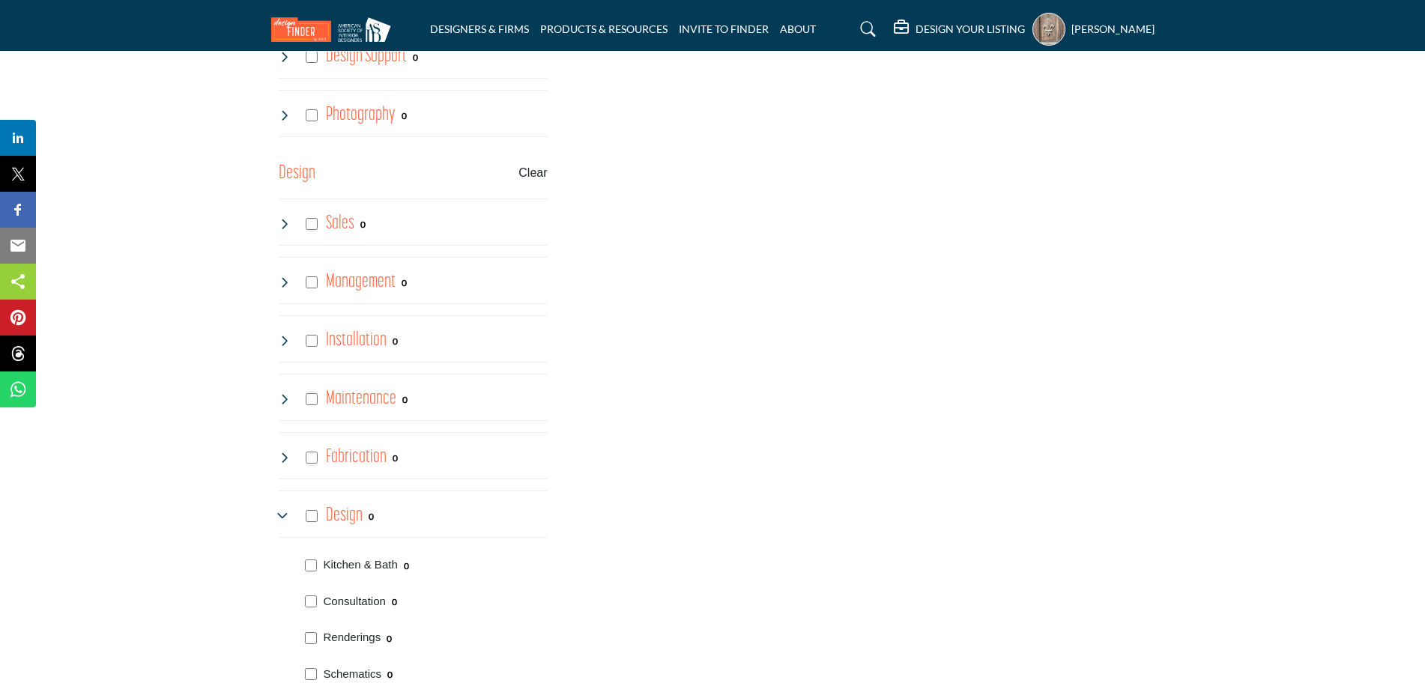
scroll to position [3746, 0]
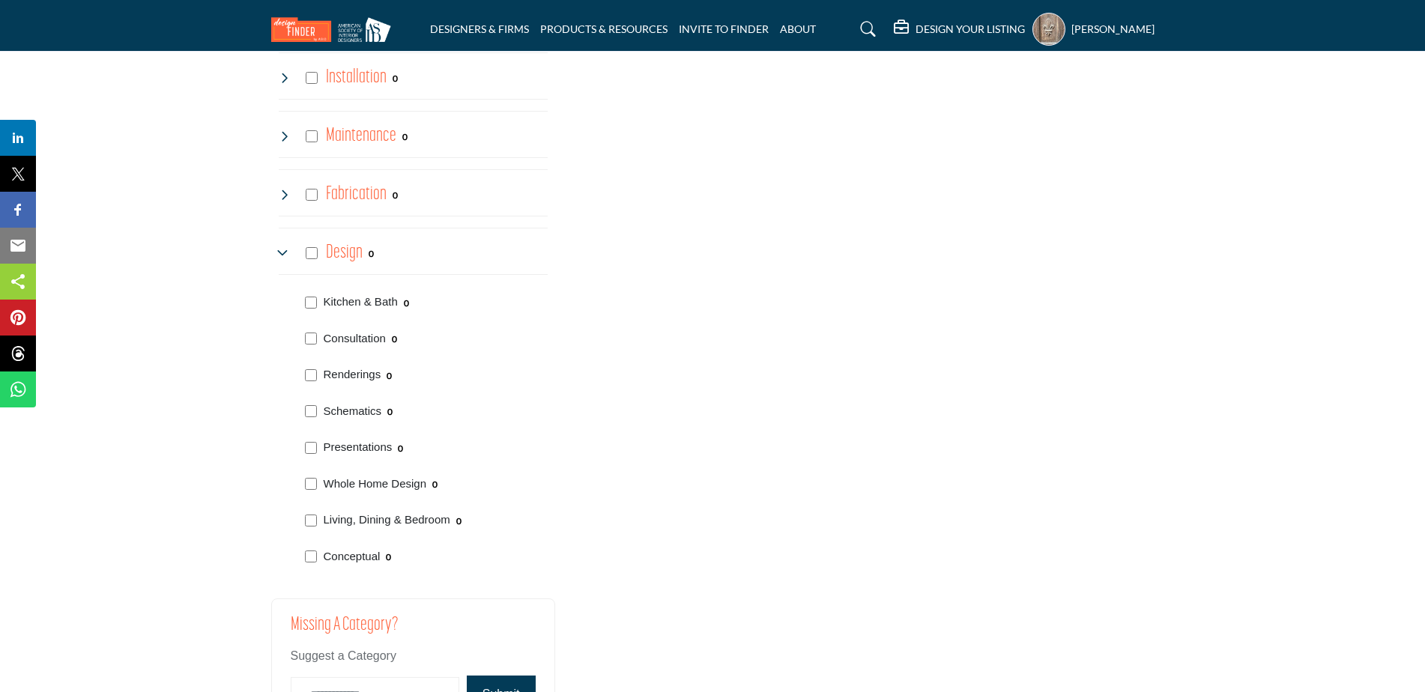
scroll to position [3971, 0]
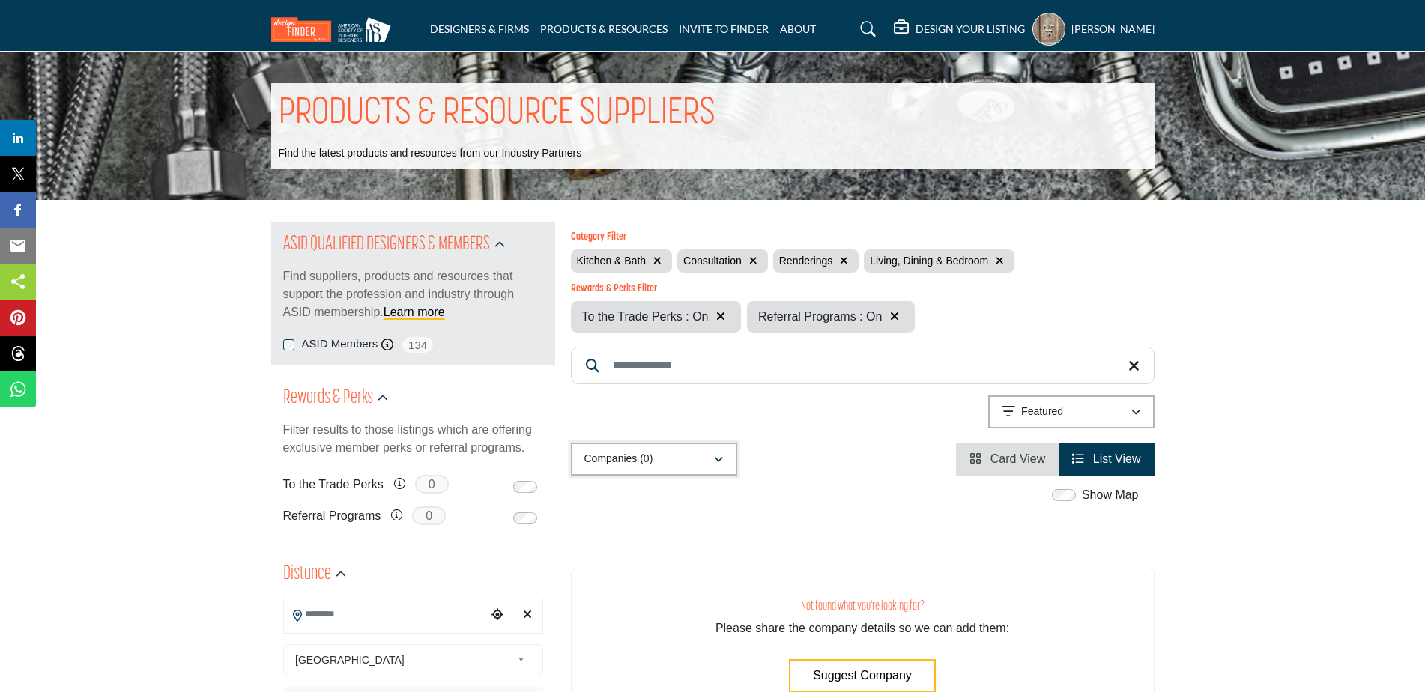
click at [718, 456] on icon "button" at bounding box center [718, 460] width 9 height 10
click at [798, 453] on div "Companies (0) All (0) Companies (0) Products (0) Projects (0)" at bounding box center [863, 459] width 584 height 33
click at [947, 29] on h5 "DESIGN YOUR LISTING" at bounding box center [969, 28] width 109 height 13
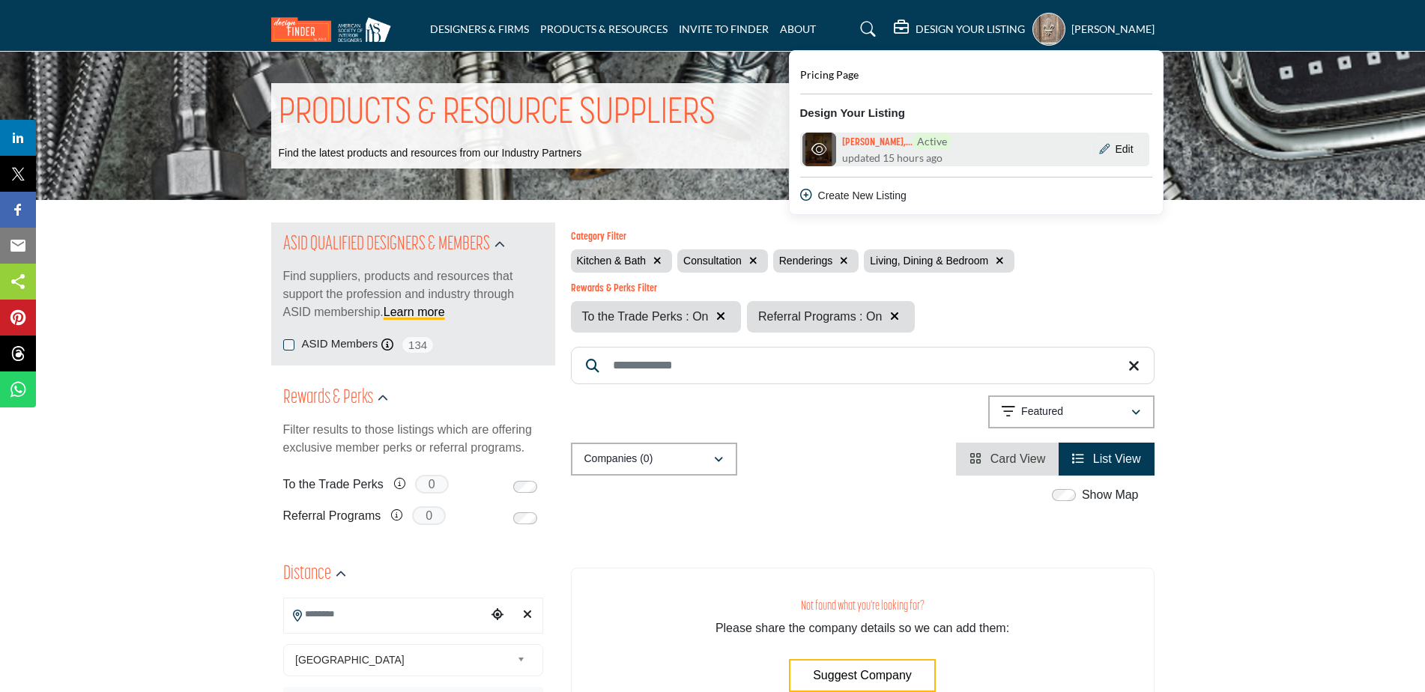
click at [879, 157] on span "updated 15 hours ago" at bounding box center [892, 158] width 100 height 16
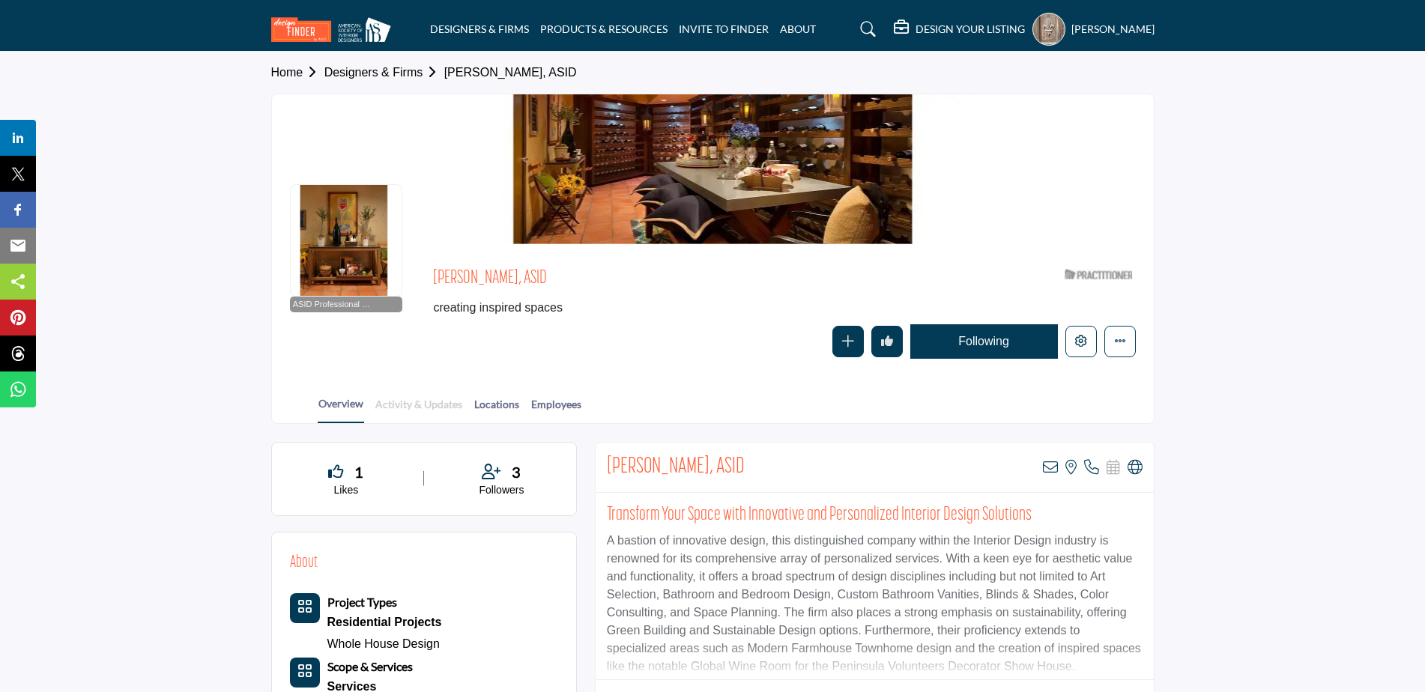
click at [414, 400] on link "Activity & Updates" at bounding box center [419, 409] width 88 height 26
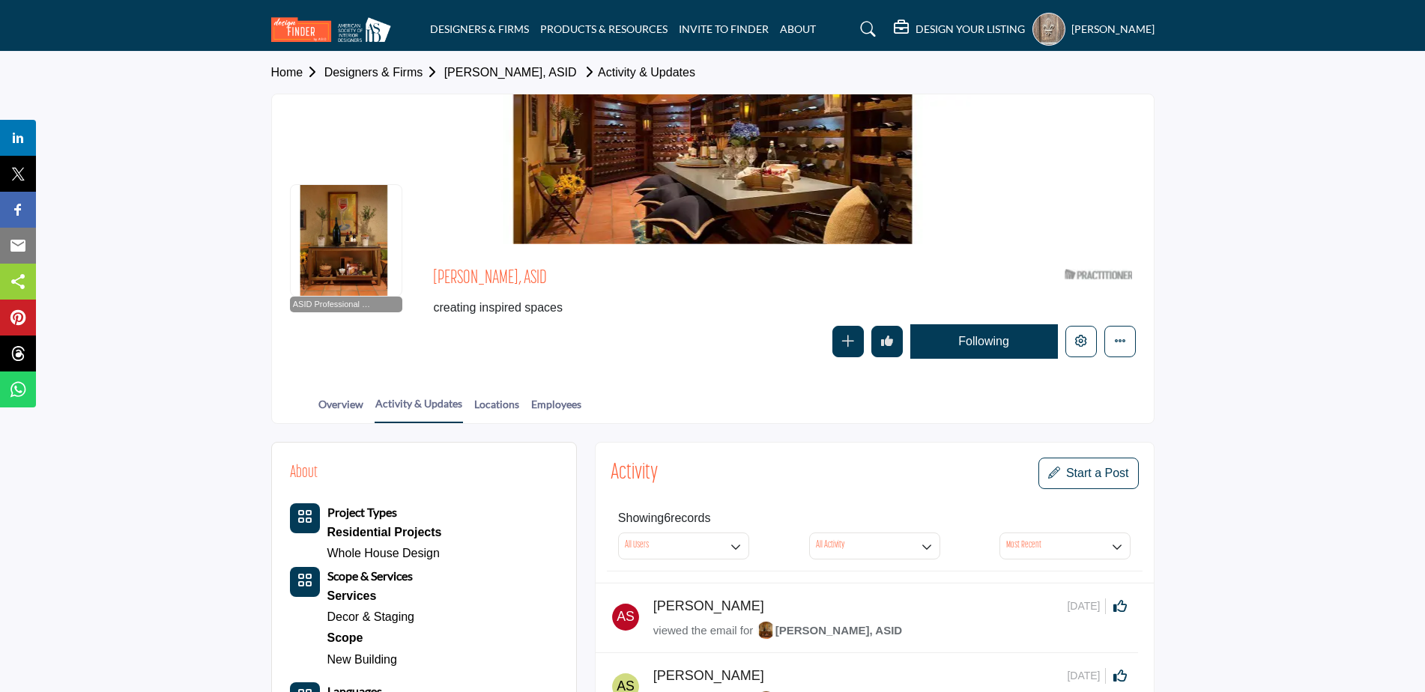
click at [973, 23] on h5 "DESIGN YOUR LISTING" at bounding box center [969, 28] width 109 height 13
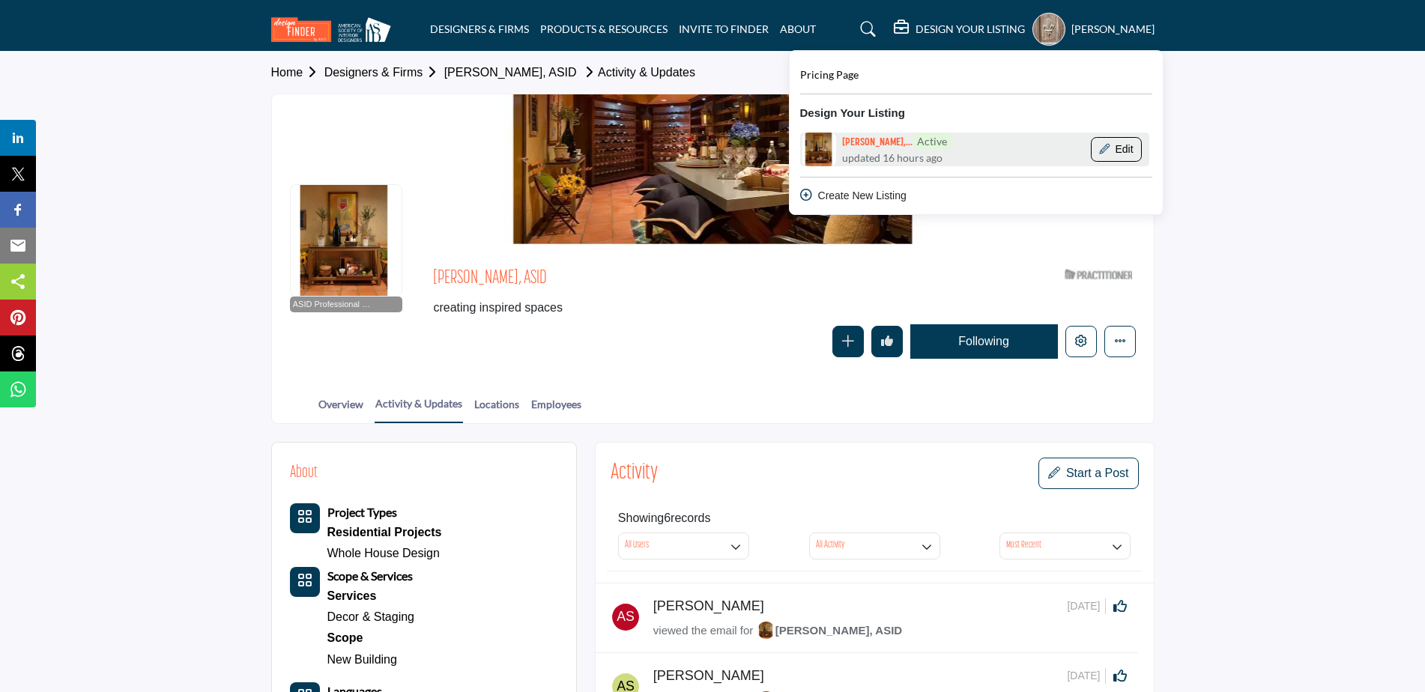
click at [1099, 151] on icon "Show Company Details With Edit Page" at bounding box center [1104, 149] width 10 height 10
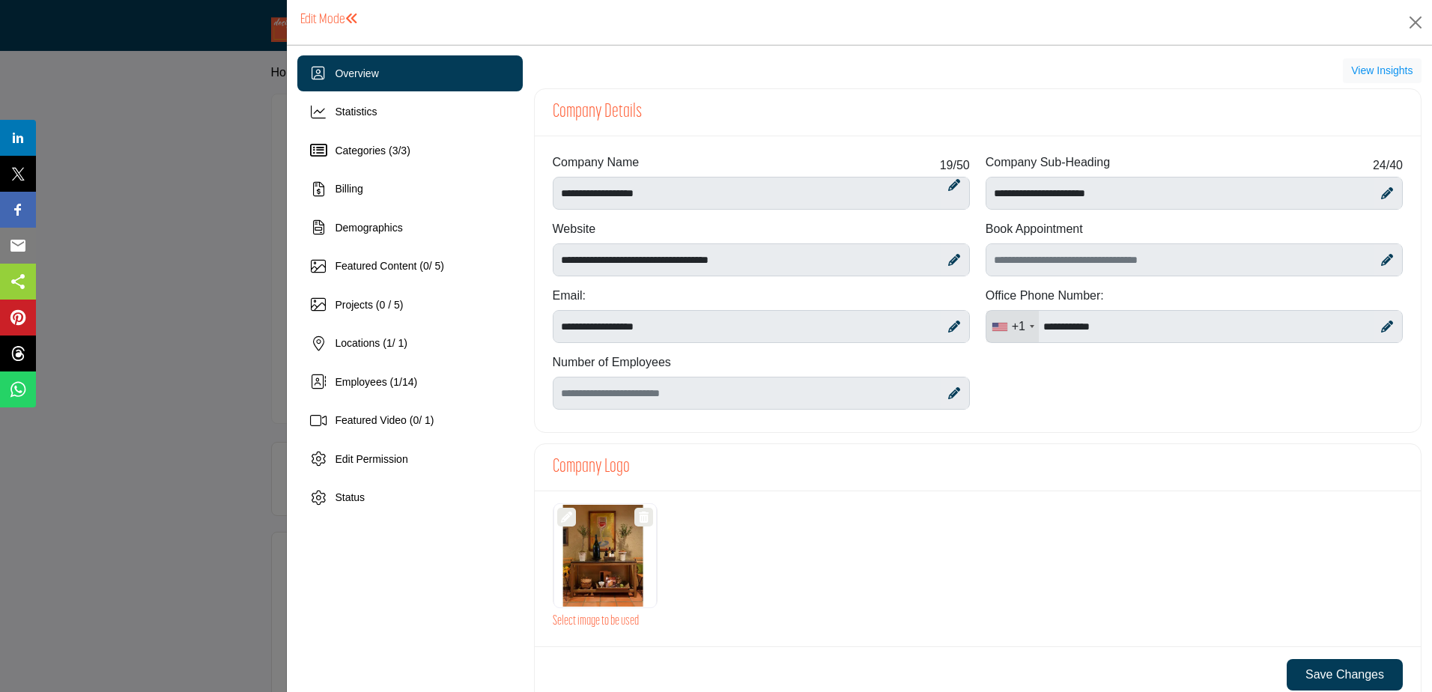
click at [1381, 265] on icon at bounding box center [1387, 260] width 12 height 12
click at [1381, 265] on icon at bounding box center [1386, 260] width 11 height 15
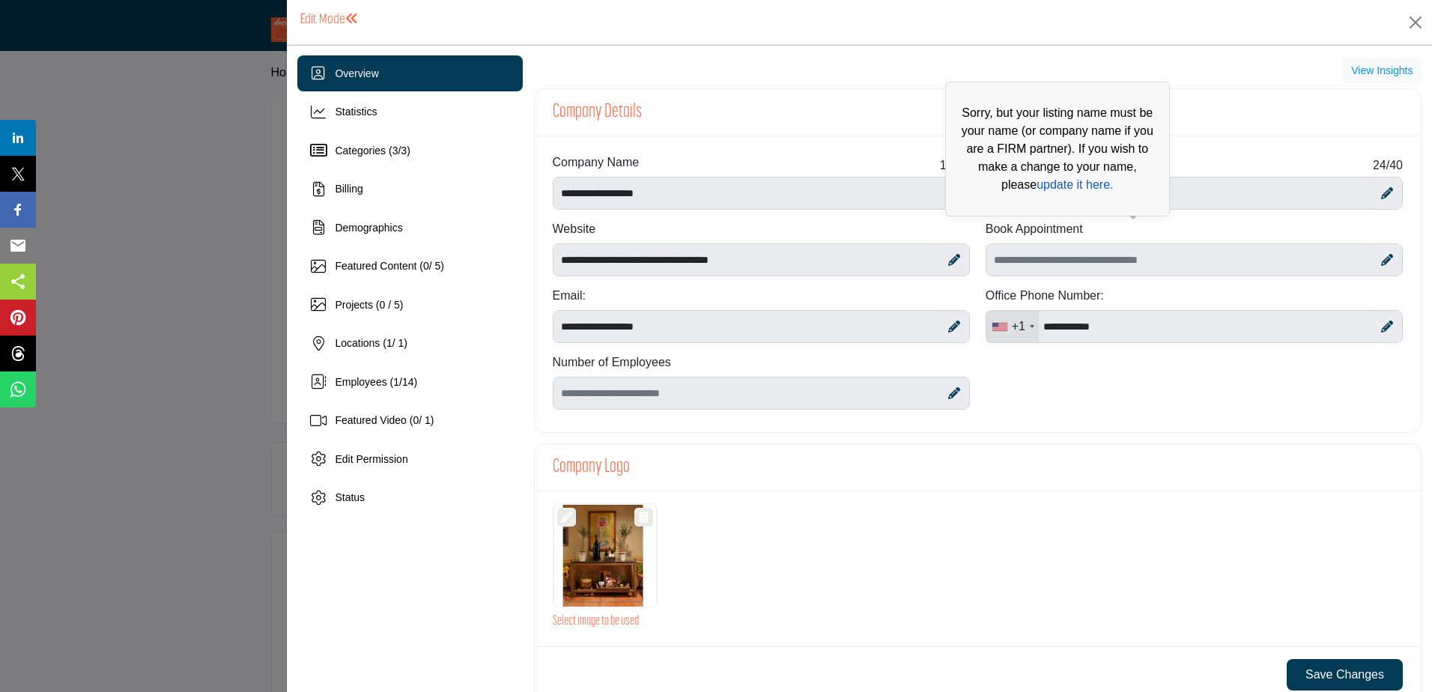
click at [1037, 186] on link "update it here." at bounding box center [1075, 184] width 76 height 13
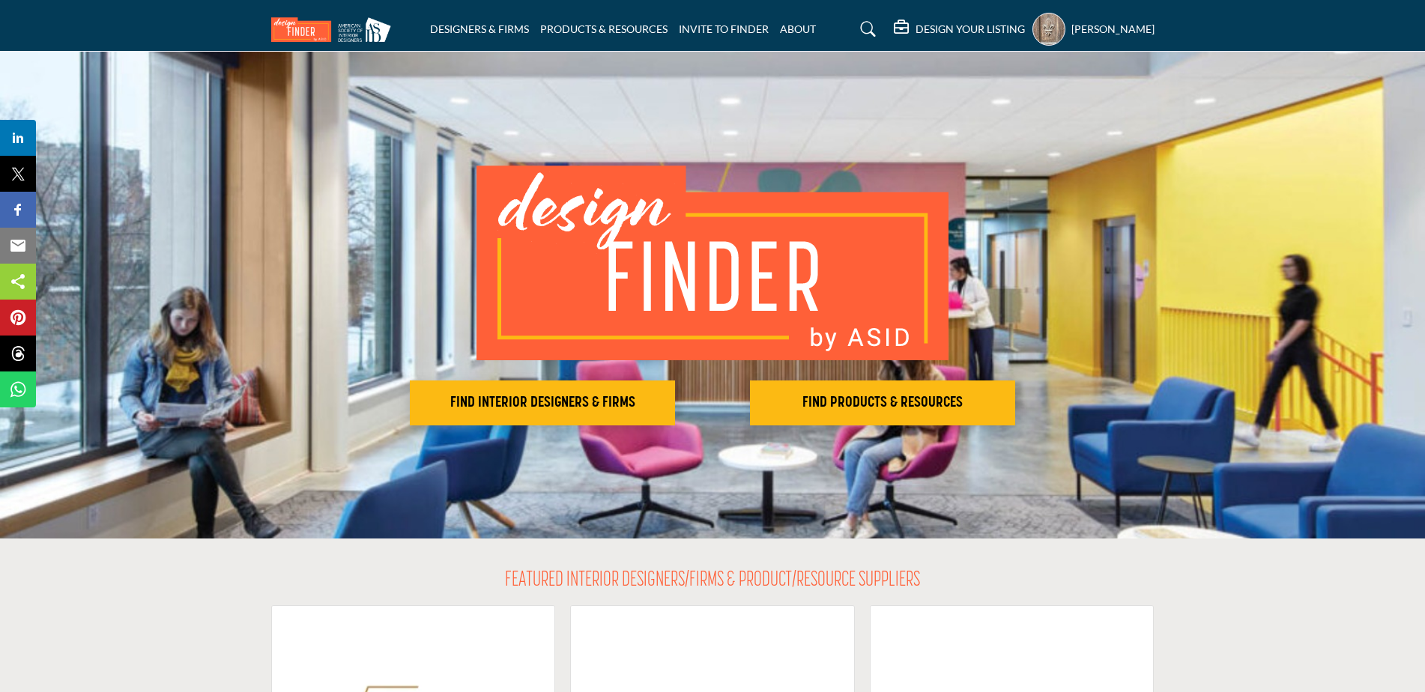
click at [1091, 28] on h5 "[PERSON_NAME]" at bounding box center [1112, 29] width 83 height 15
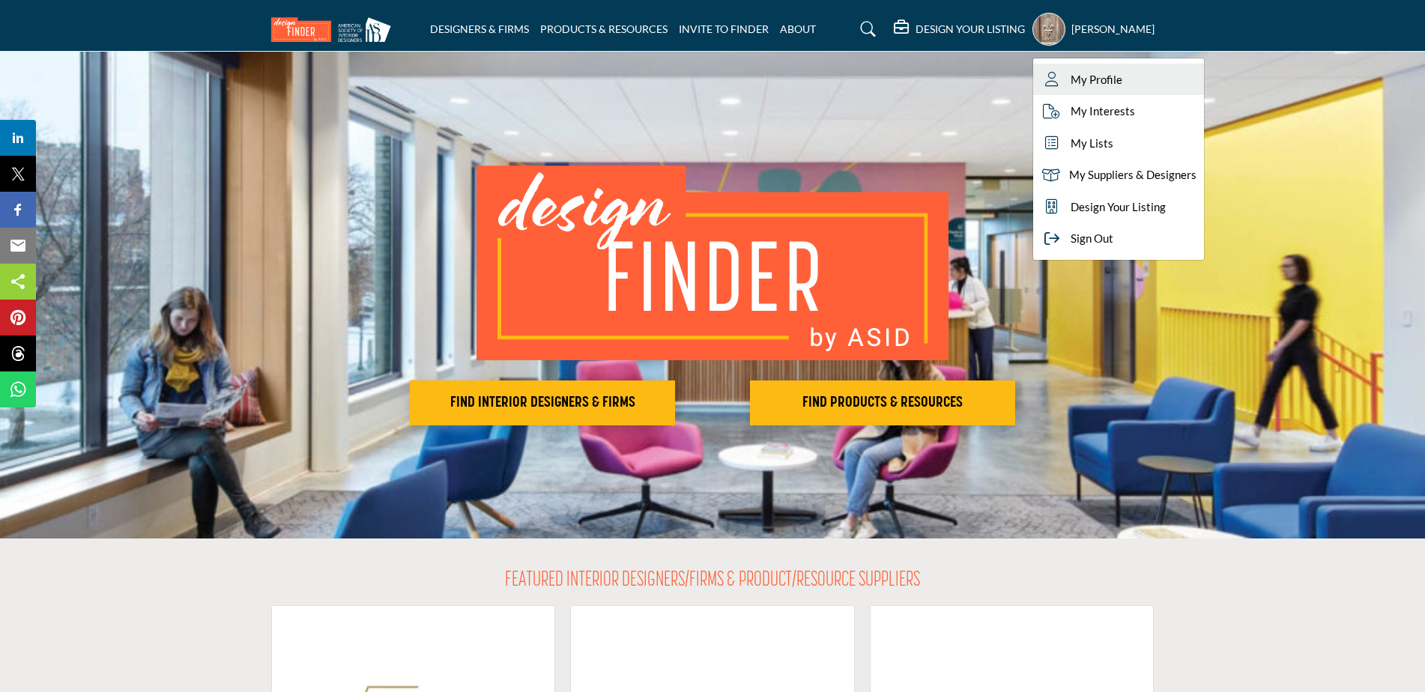
click at [1083, 79] on span "My Profile" at bounding box center [1097, 79] width 52 height 17
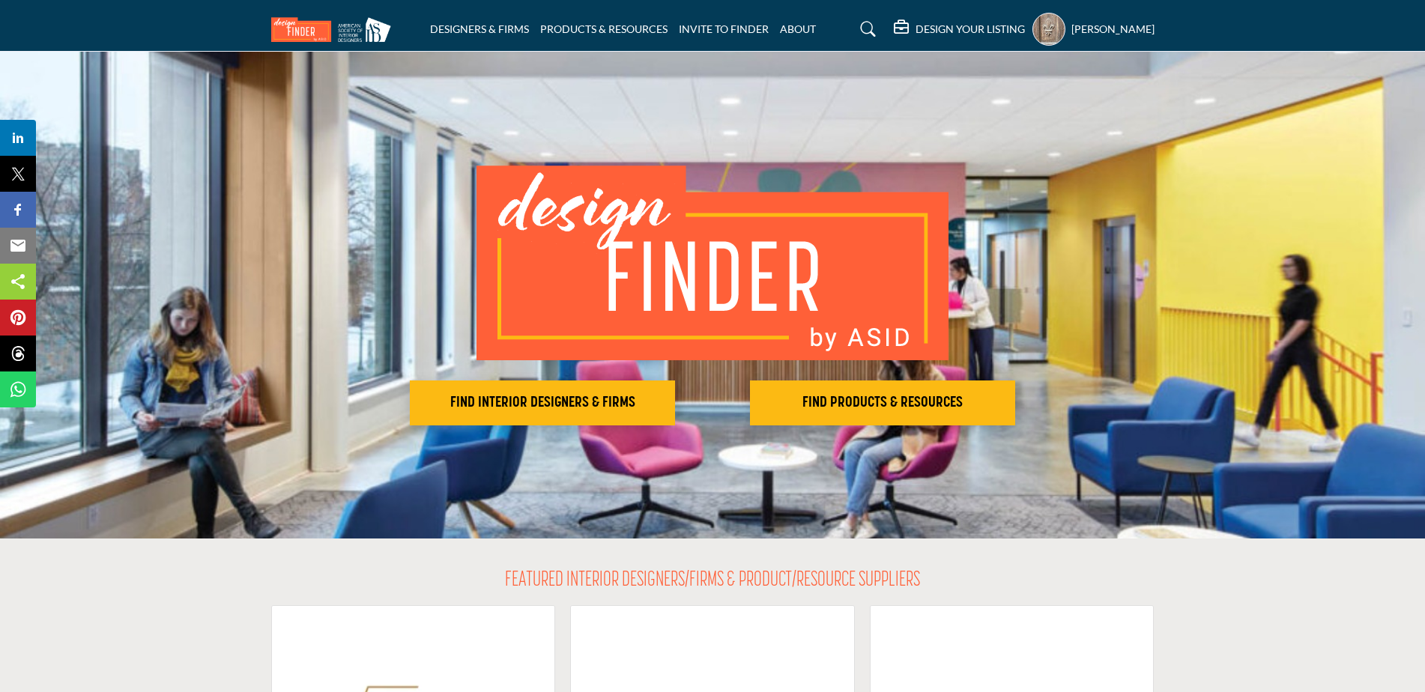
click at [915, 22] on h5 "DESIGN YOUR LISTING" at bounding box center [969, 28] width 109 height 13
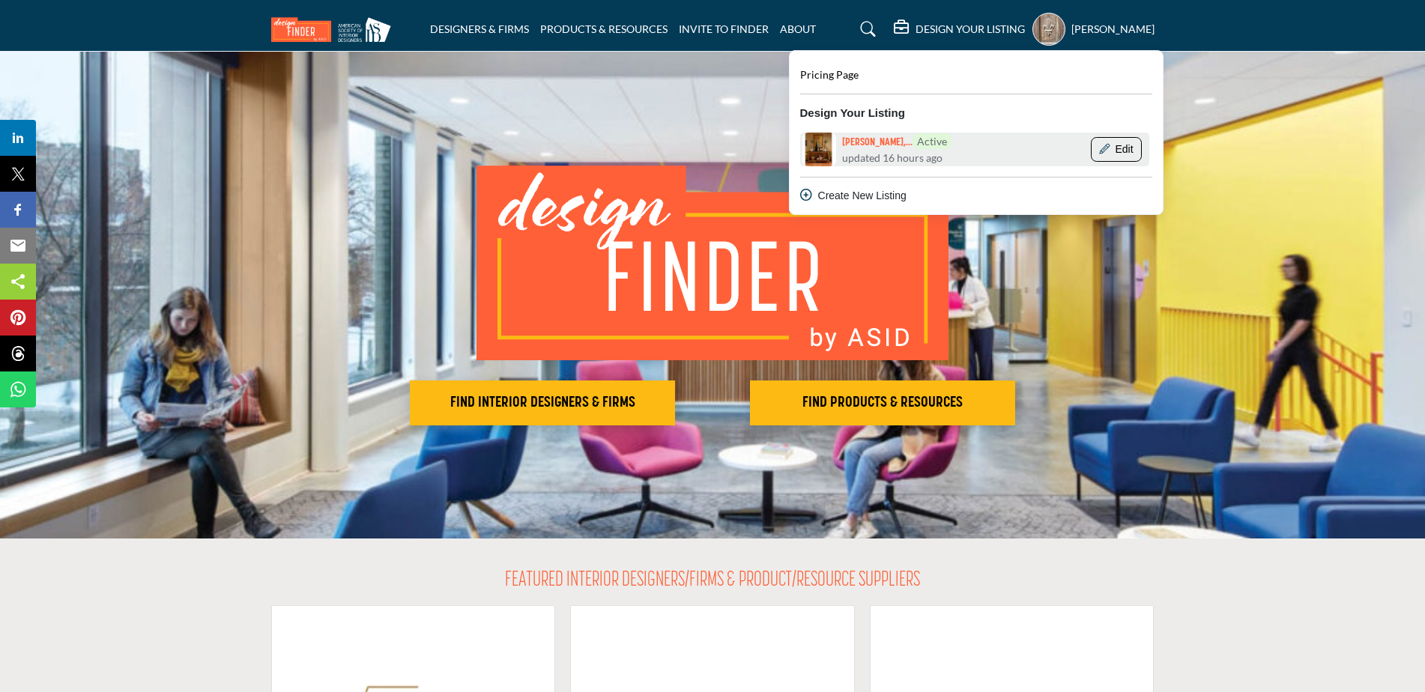
click at [1115, 150] on button "Edit" at bounding box center [1116, 149] width 51 height 25
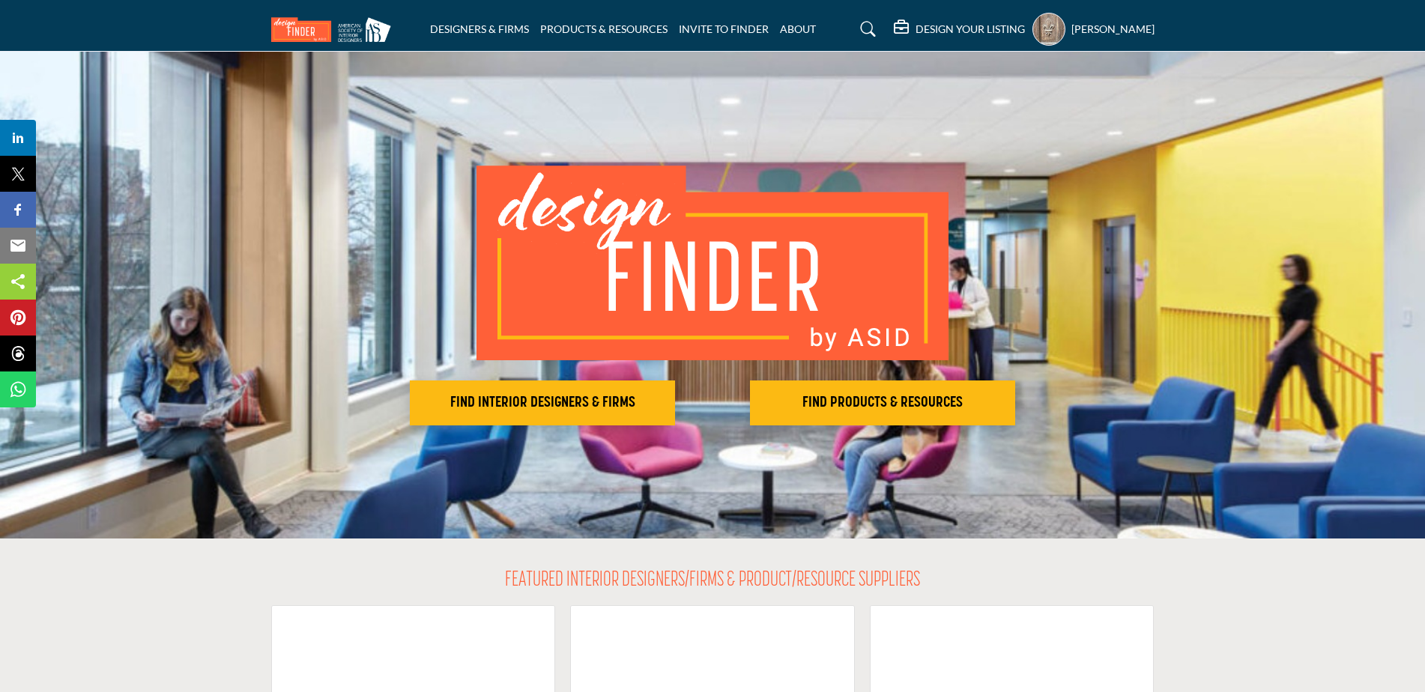
click at [1092, 28] on h5 "[PERSON_NAME]" at bounding box center [1112, 29] width 83 height 15
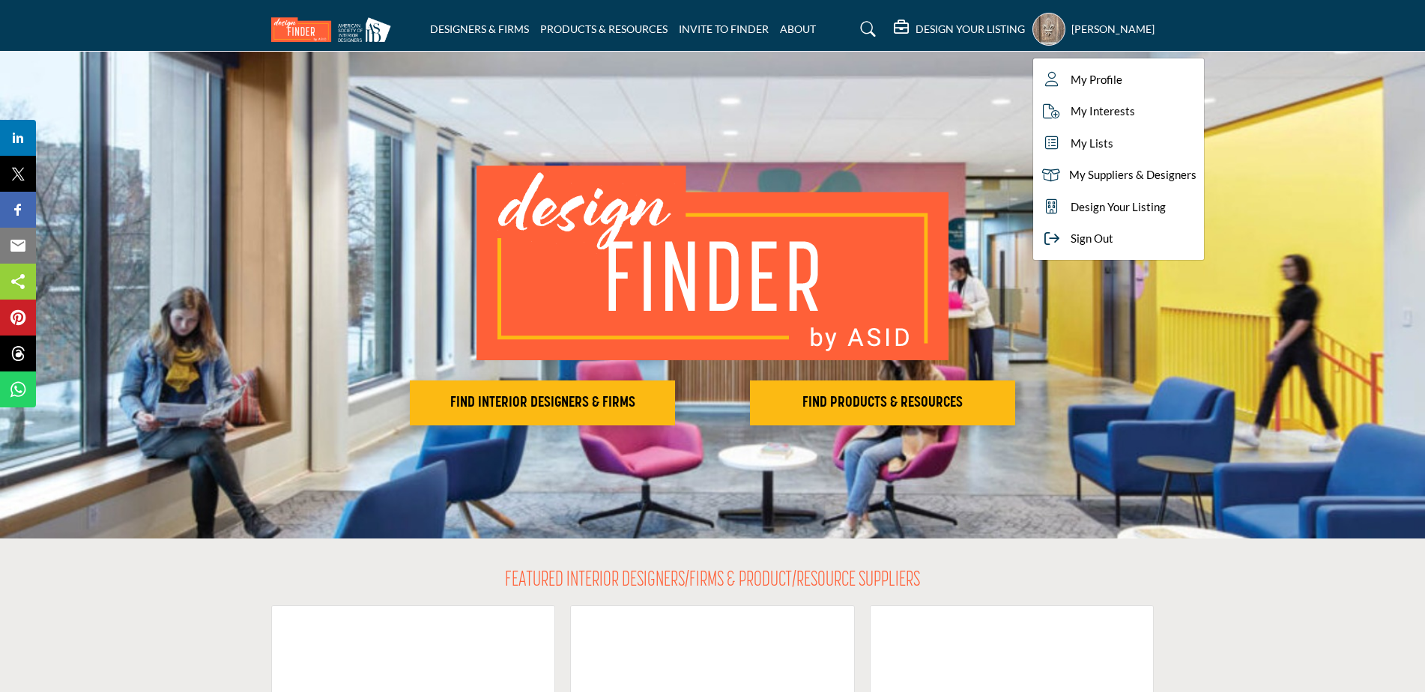
click at [930, 24] on h5 "DESIGN YOUR LISTING" at bounding box center [969, 28] width 109 height 13
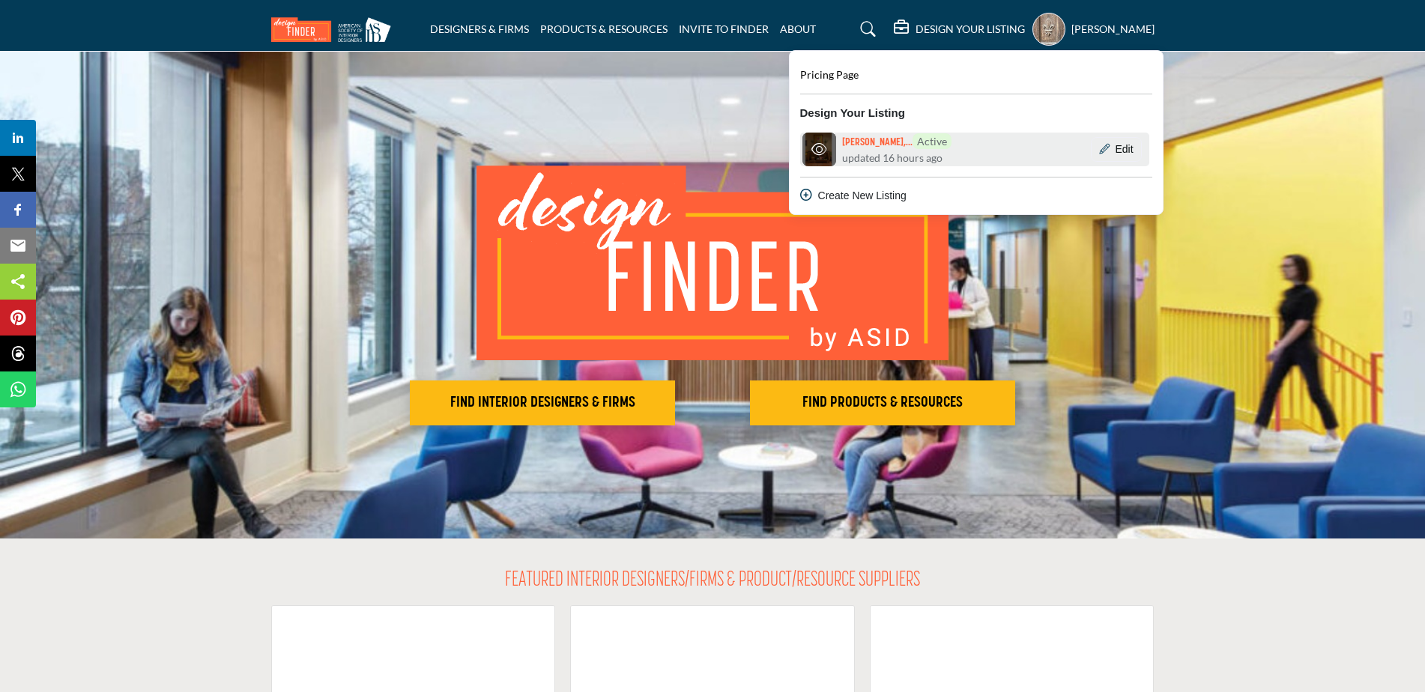
click at [907, 150] on span "updated 16 hours ago" at bounding box center [892, 158] width 100 height 16
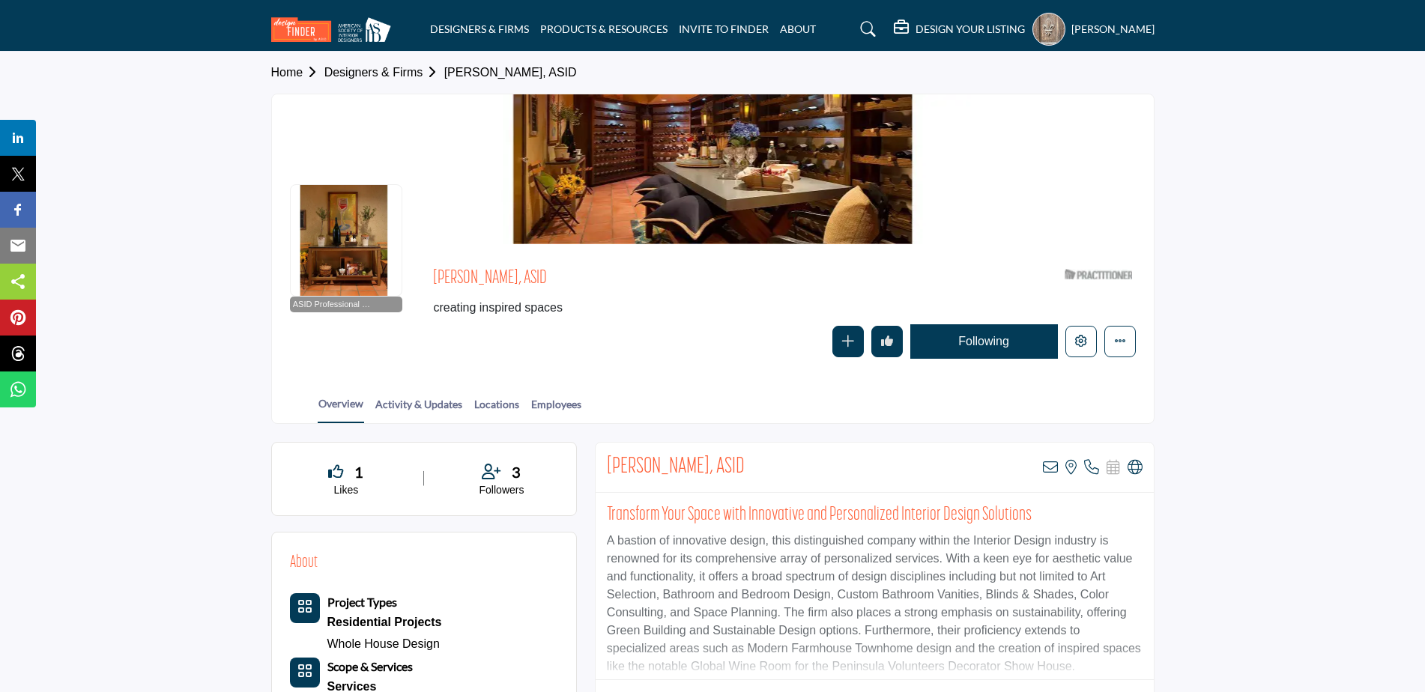
click at [845, 344] on icon "button" at bounding box center [848, 341] width 12 height 12
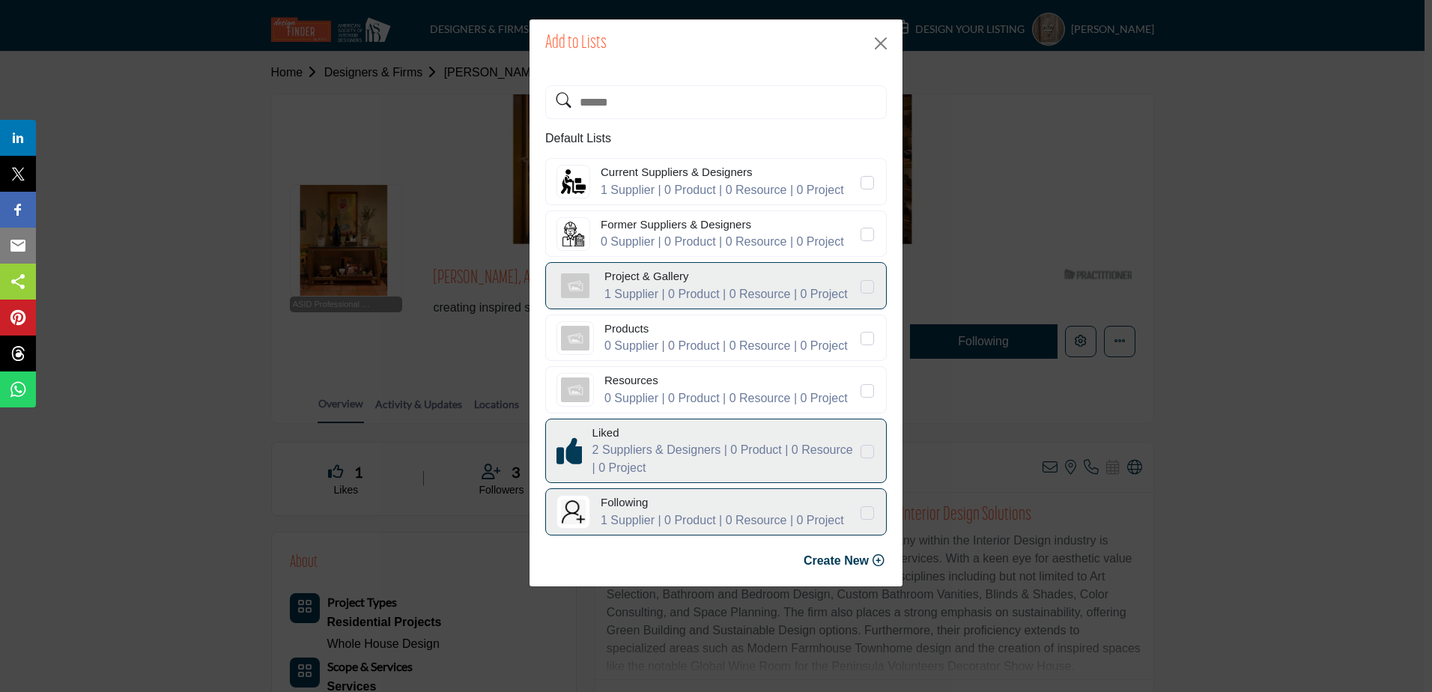
click at [985, 367] on div "Add to Lists Default Lists Current Suppliers & Designers 1 Supplier | 0 Product…" at bounding box center [716, 346] width 1432 height 692
click at [886, 41] on button "Close" at bounding box center [881, 43] width 22 height 22
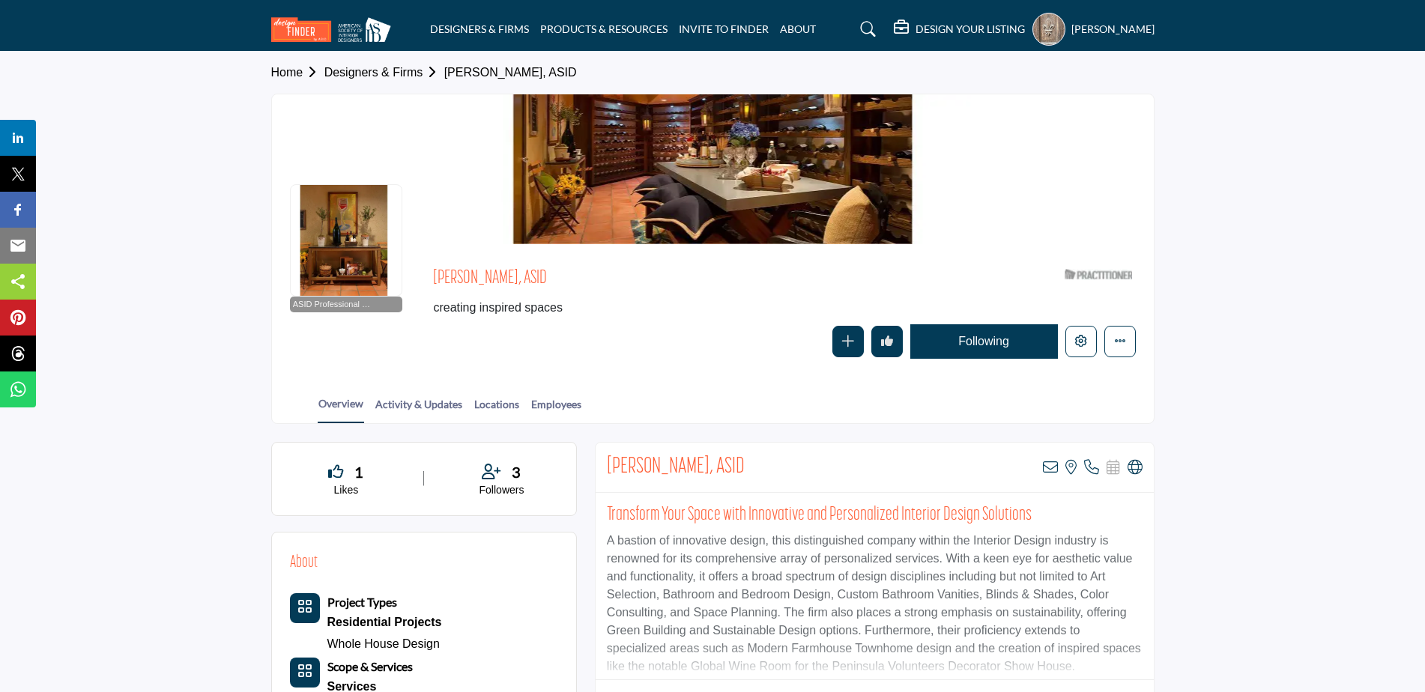
click at [989, 23] on h5 "DESIGN YOUR LISTING" at bounding box center [969, 28] width 109 height 13
click at [1080, 341] on icon "Edit company" at bounding box center [1081, 341] width 12 height 12
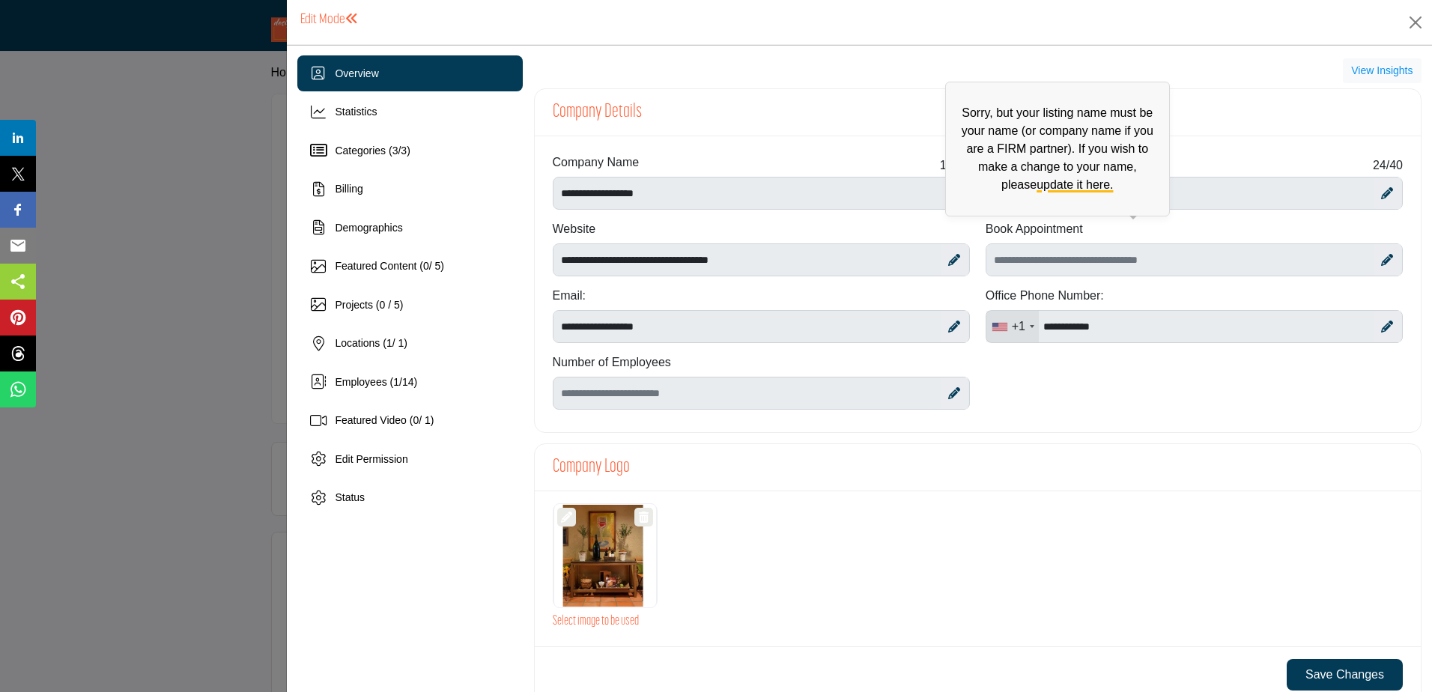
click at [954, 184] on p "Sorry, but your listing name must be your name (or company name if you are a FI…" at bounding box center [1058, 149] width 208 height 90
click at [945, 187] on span "Sorry, but your listing name must be your name (or company name if you are a FI…" at bounding box center [1057, 149] width 225 height 135
click at [1038, 187] on link "update it here." at bounding box center [1075, 184] width 76 height 13
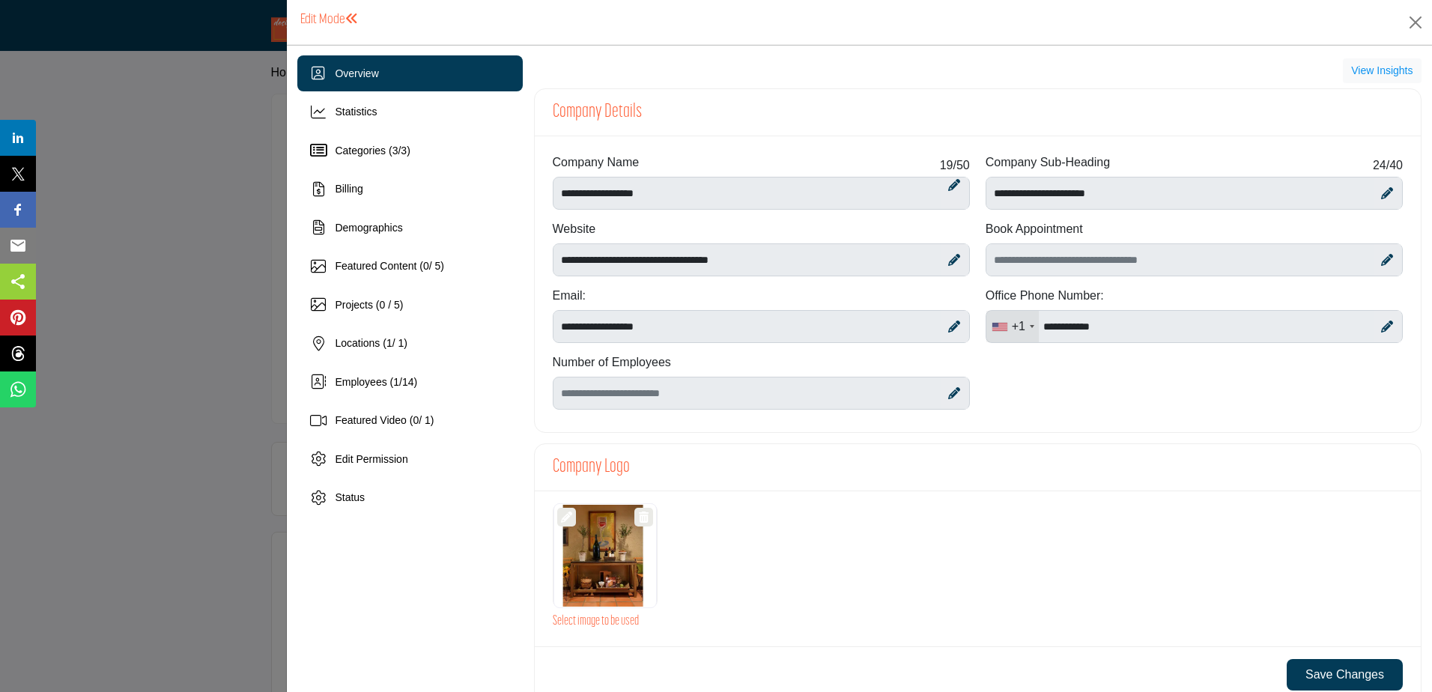
click at [1384, 188] on icon at bounding box center [1387, 193] width 12 height 12
click at [899, 196] on div "**********" at bounding box center [978, 287] width 866 height 267
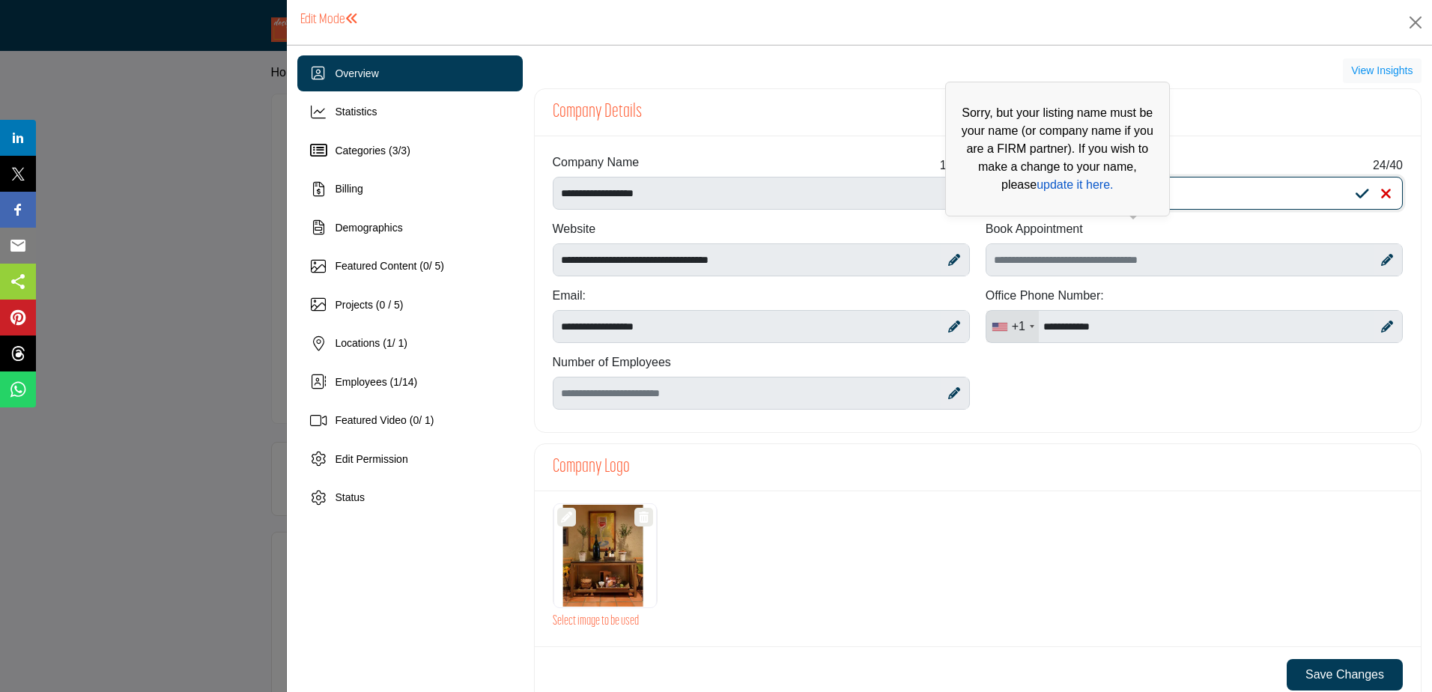
paste input "**********"
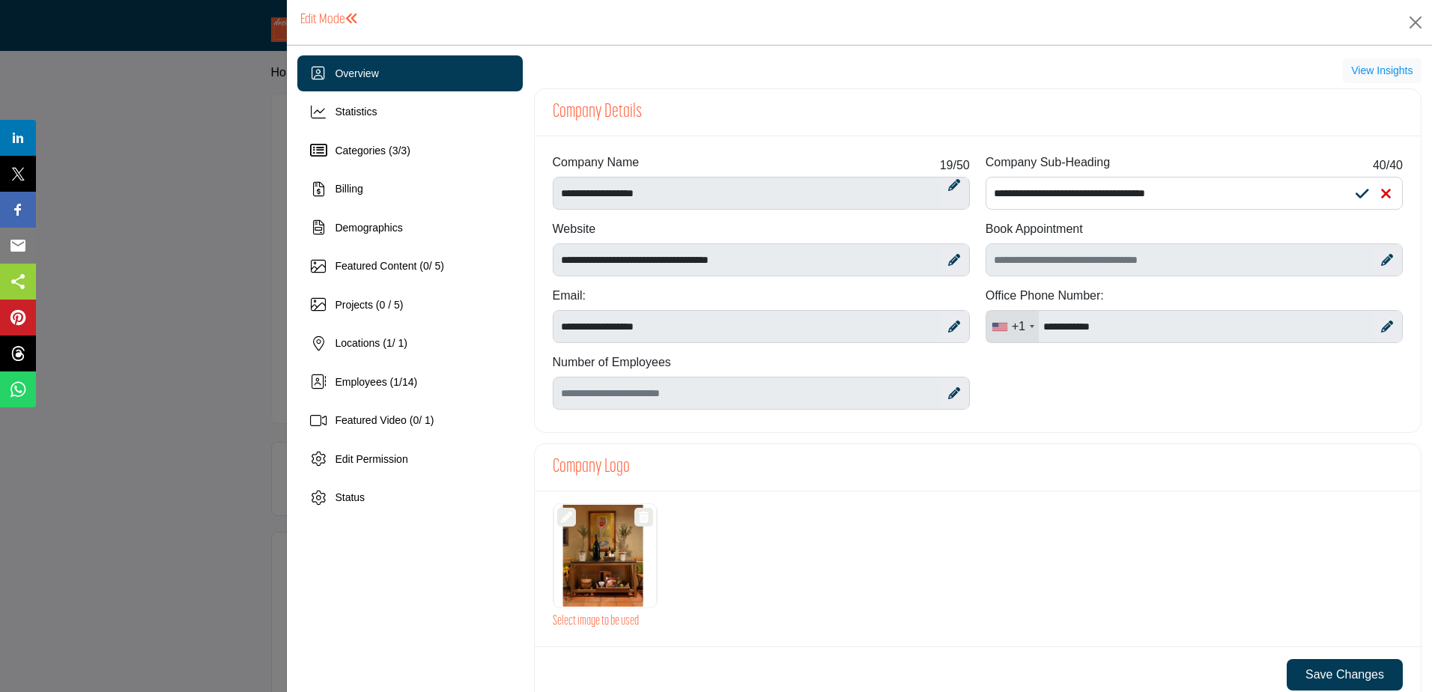
click at [1199, 168] on div "Company Sub-Heading 40 /40" at bounding box center [1194, 165] width 417 height 23
click at [1381, 197] on icon at bounding box center [1386, 194] width 11 height 15
type input "**********"
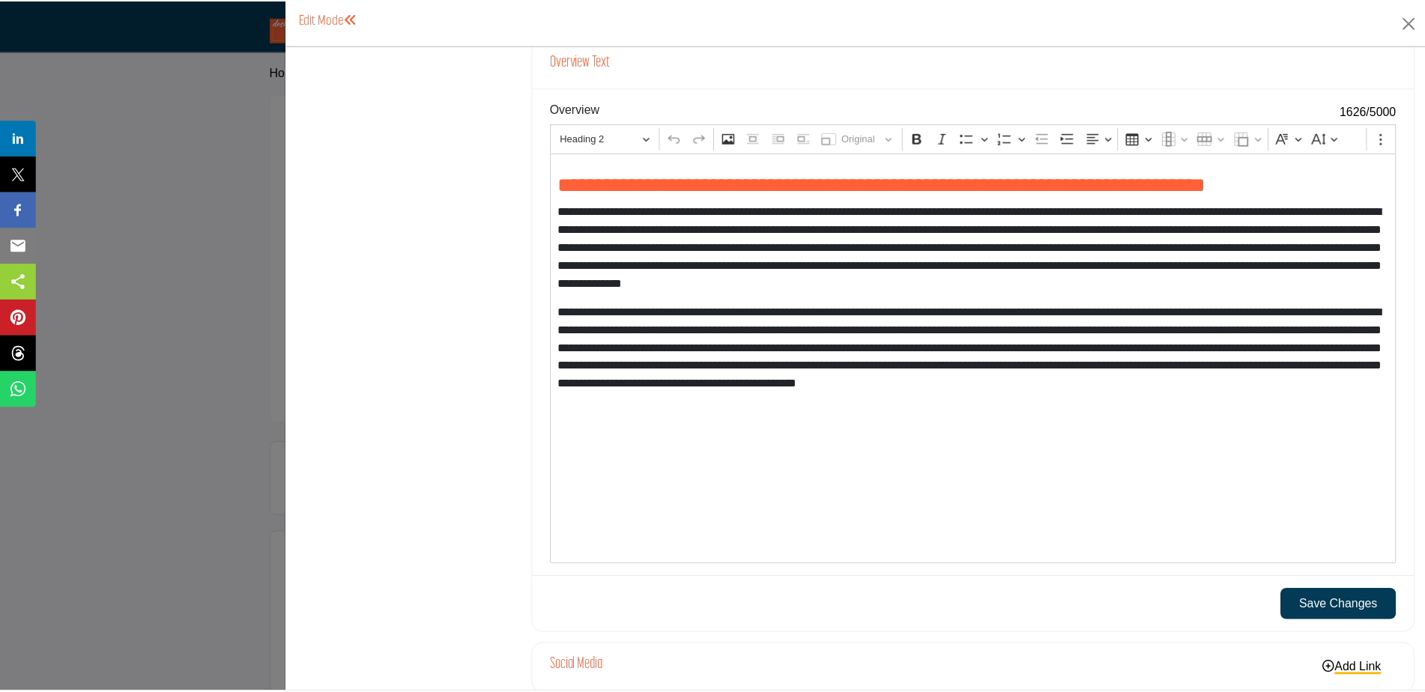
scroll to position [1396, 0]
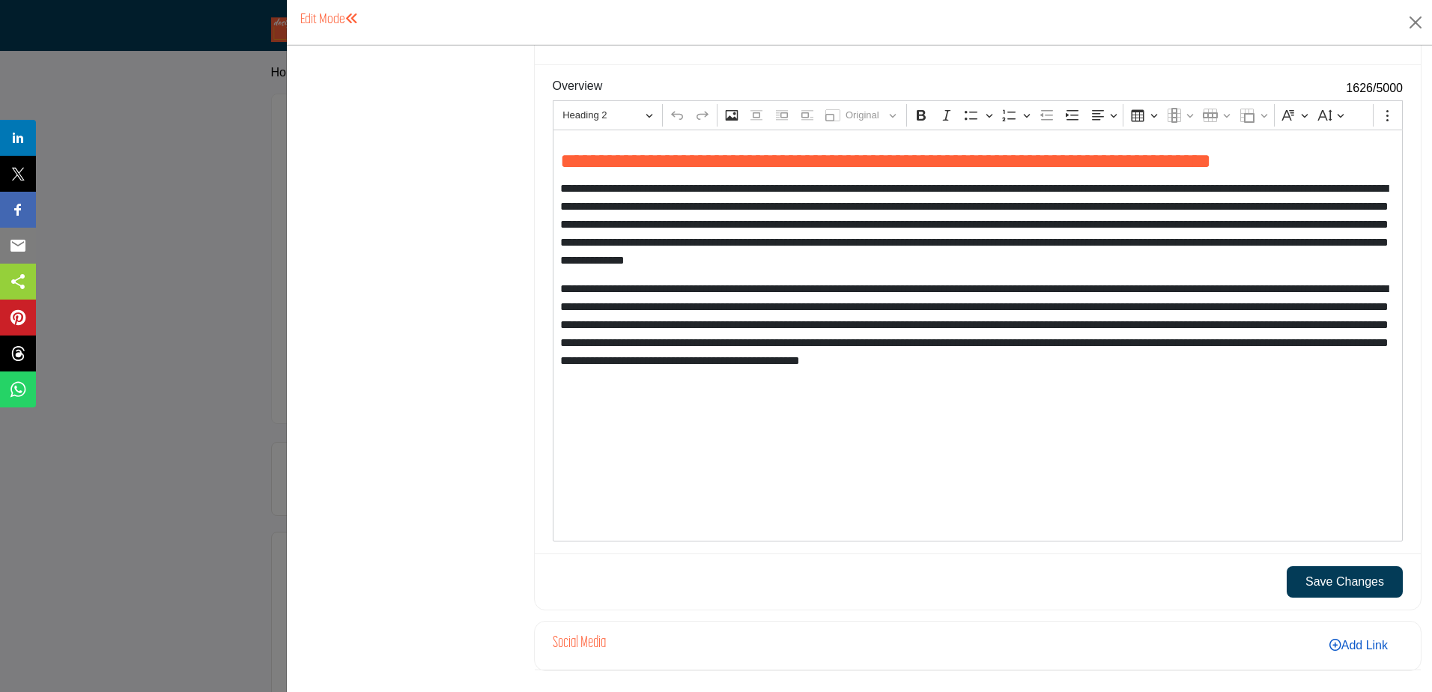
click at [1347, 646] on link "Add Link" at bounding box center [1359, 645] width 88 height 25
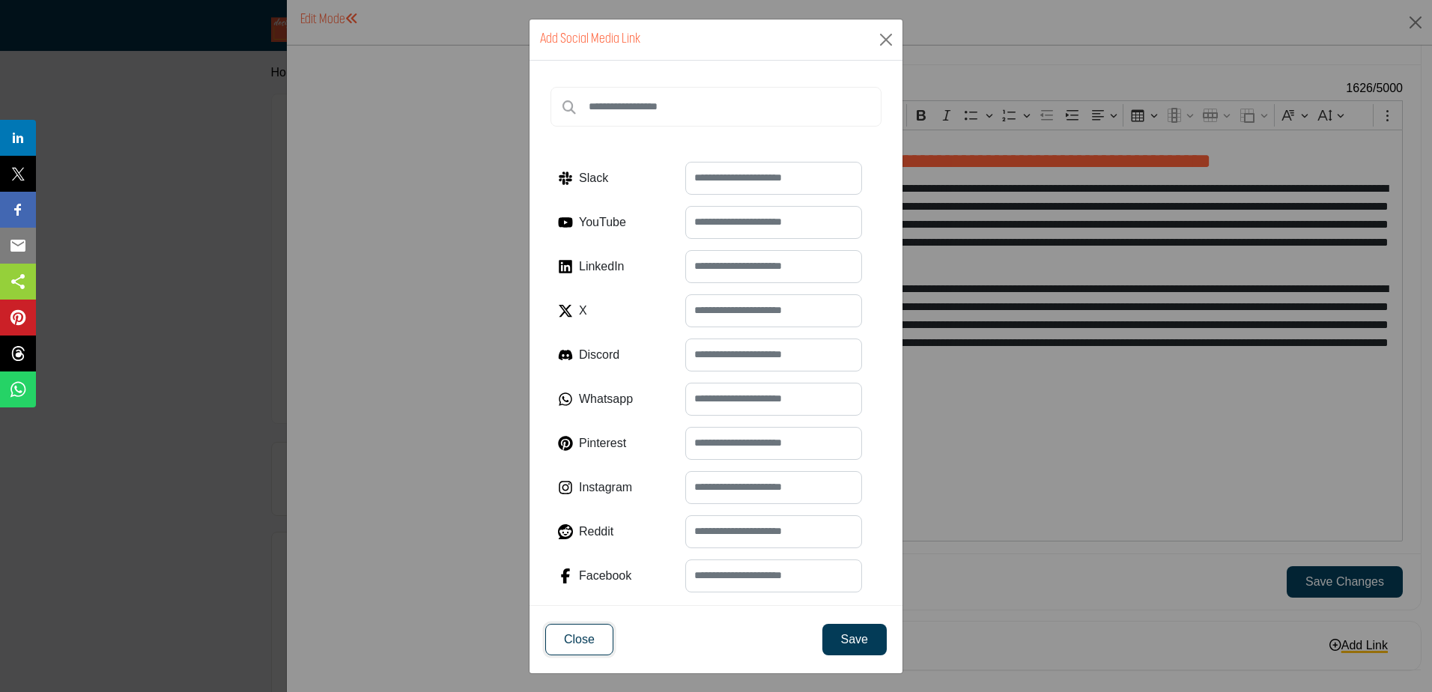
click at [563, 640] on button "Close" at bounding box center [579, 639] width 68 height 31
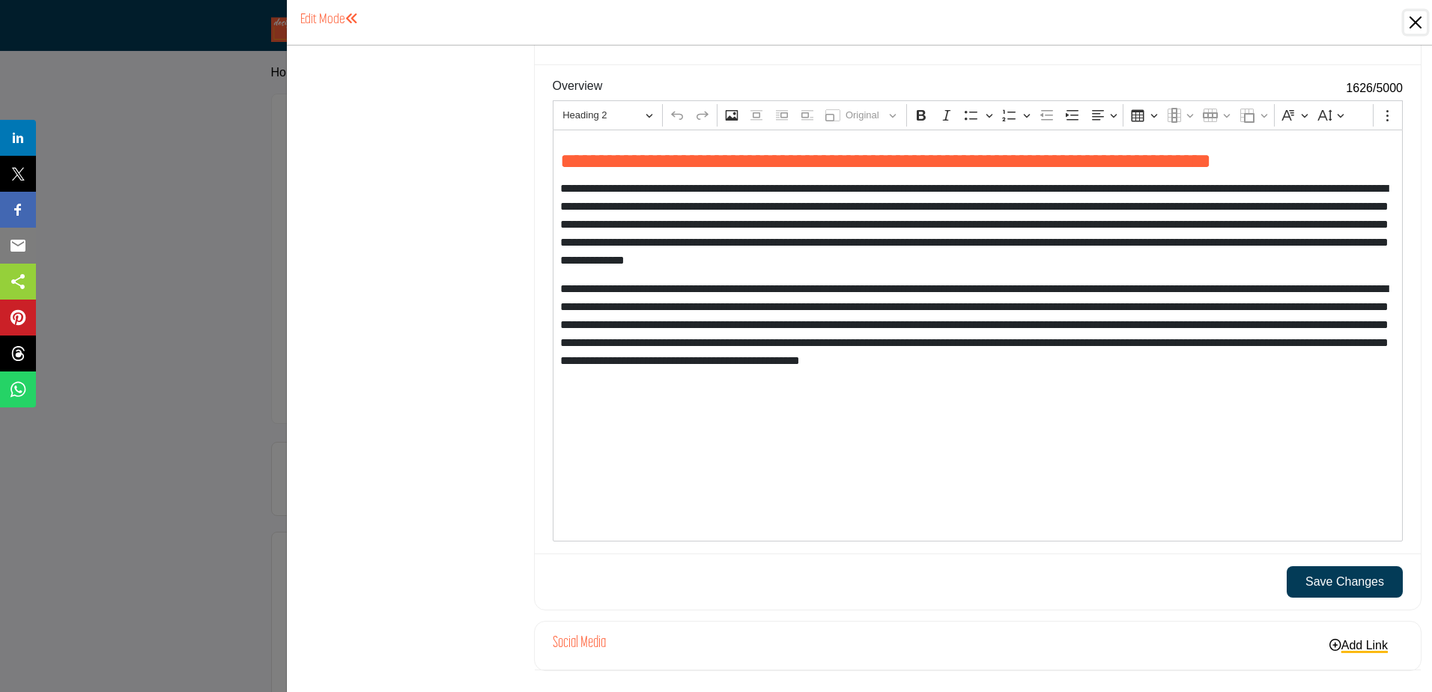
click at [1420, 21] on button "Close" at bounding box center [1416, 22] width 22 height 22
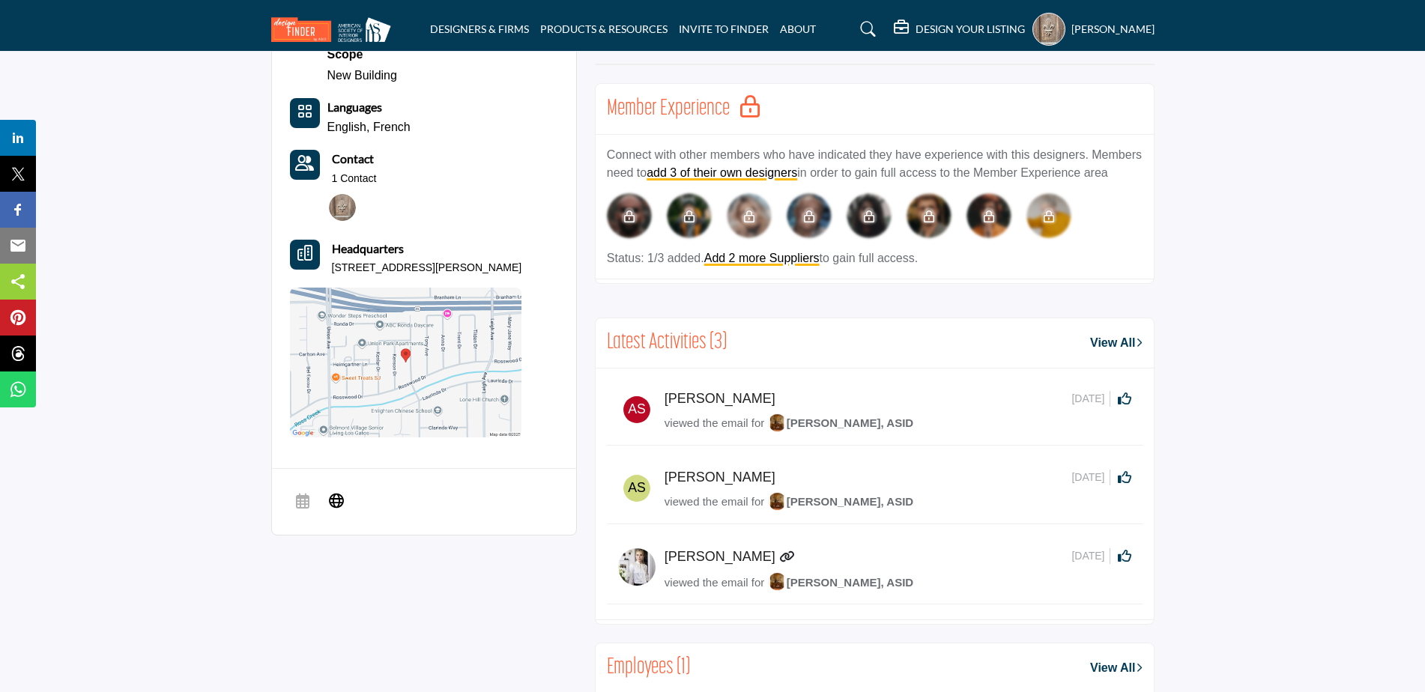
scroll to position [899, 0]
